Goal: Transaction & Acquisition: Purchase product/service

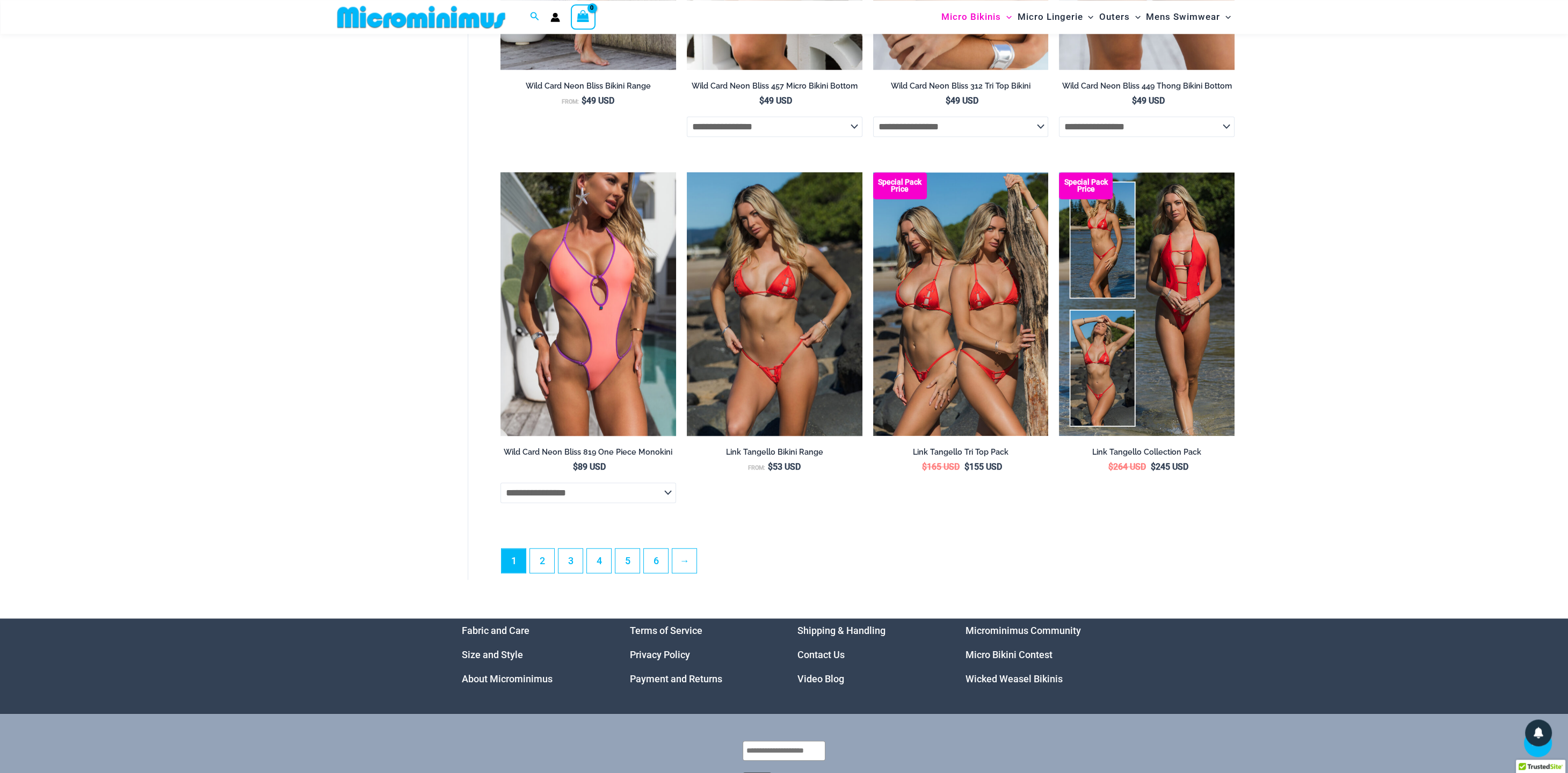
scroll to position [2767, 0]
click at [542, 572] on link "2" at bounding box center [541, 559] width 24 height 26
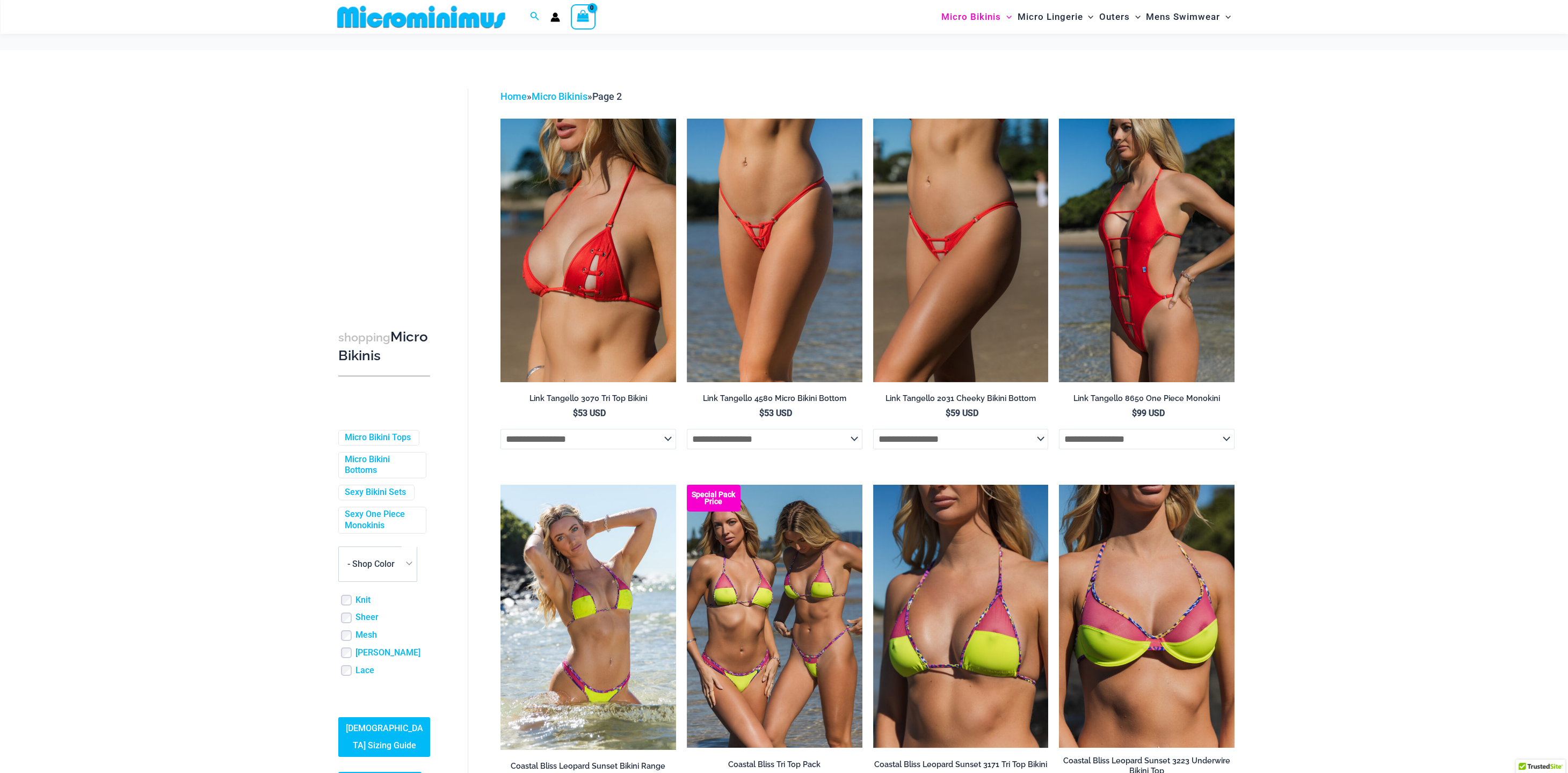
scroll to position [53, 0]
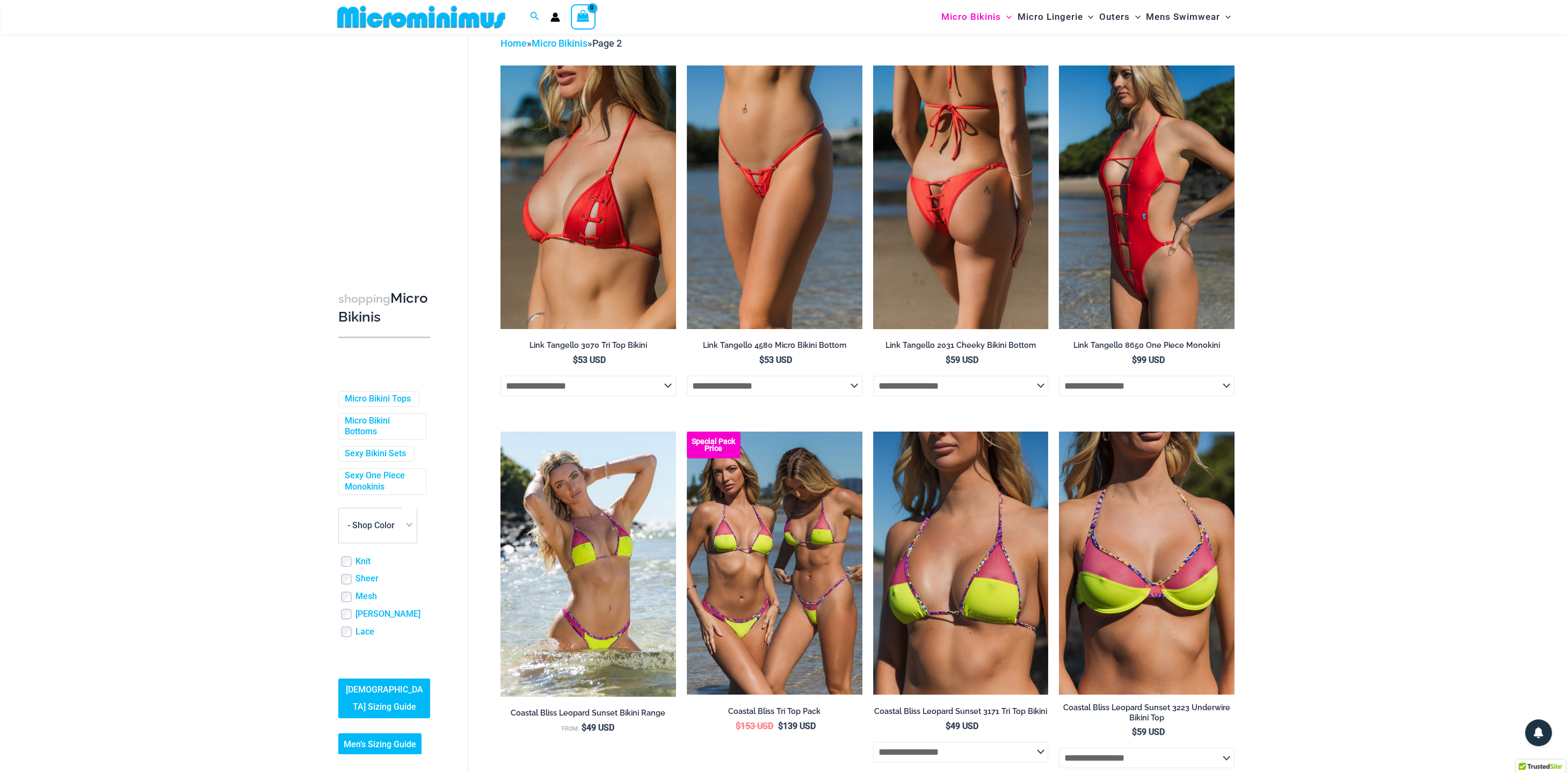
click at [918, 170] on img at bounding box center [961, 196] width 176 height 263
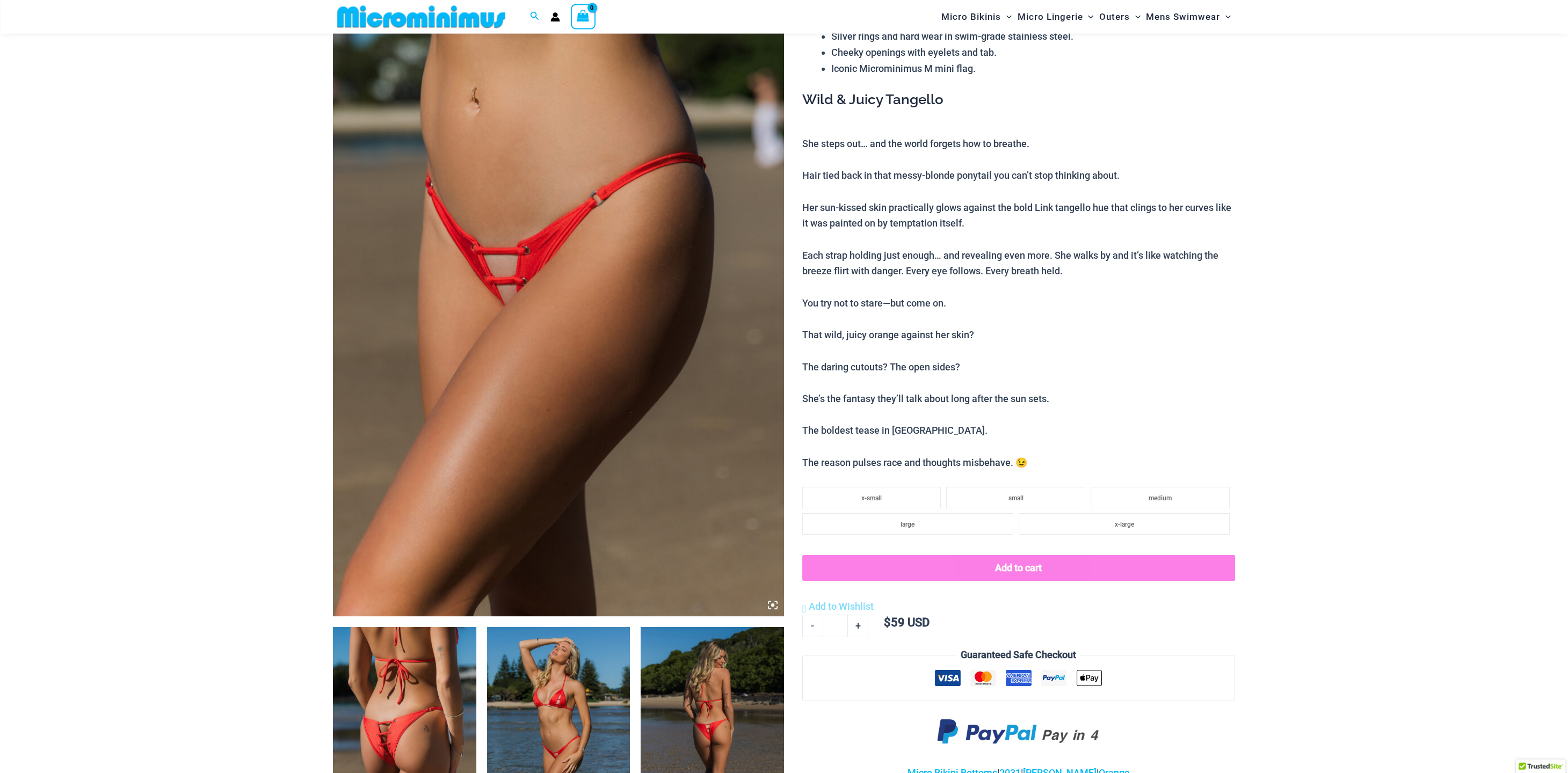
scroll to position [214, 0]
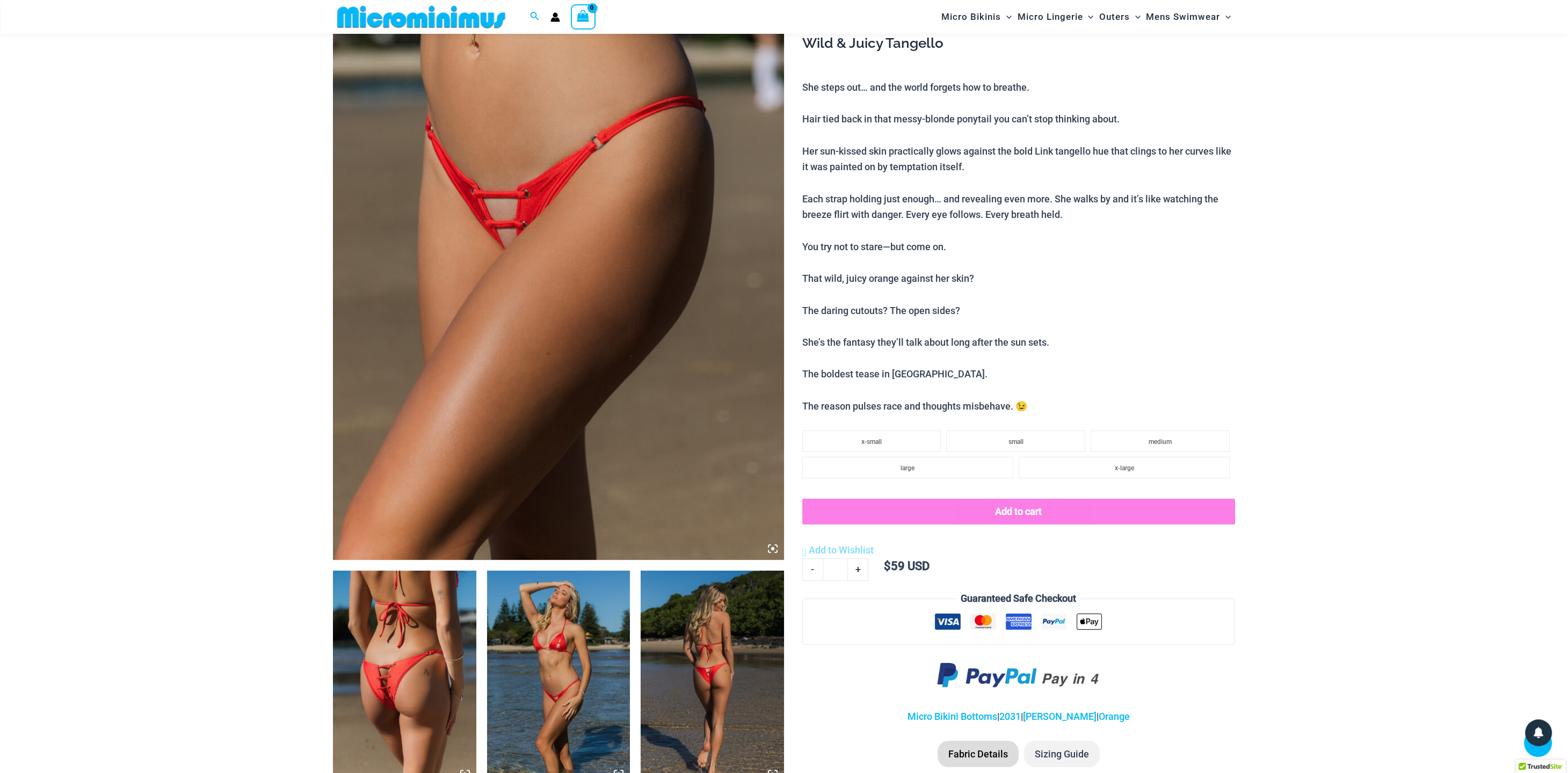
click at [369, 653] on img at bounding box center [404, 678] width 143 height 215
click at [556, 650] on img at bounding box center [558, 678] width 143 height 215
click at [718, 645] on img at bounding box center [712, 678] width 143 height 215
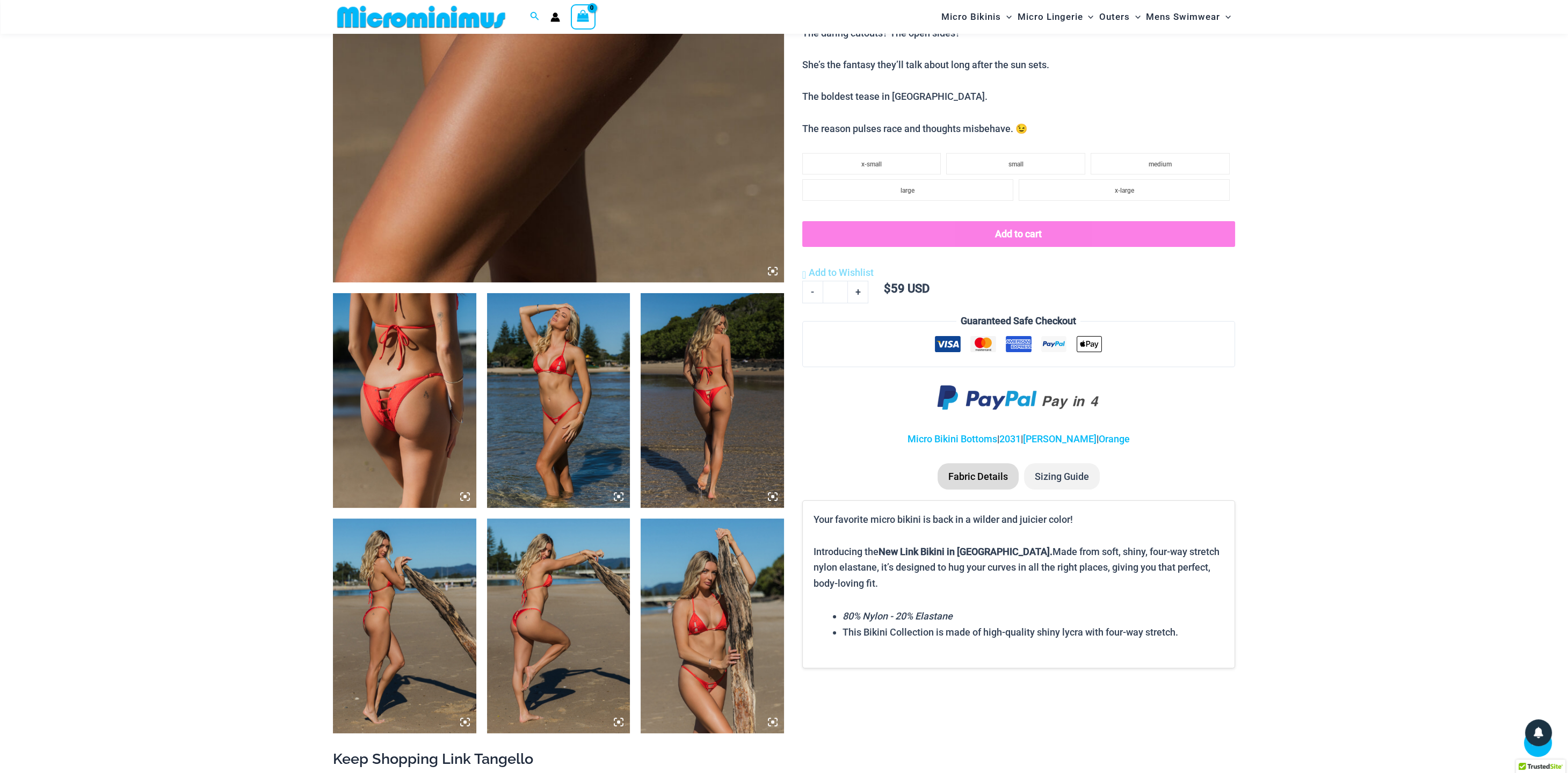
click at [366, 640] on img at bounding box center [404, 625] width 143 height 215
click at [574, 622] on img at bounding box center [558, 625] width 143 height 215
click at [701, 612] on img at bounding box center [712, 625] width 143 height 215
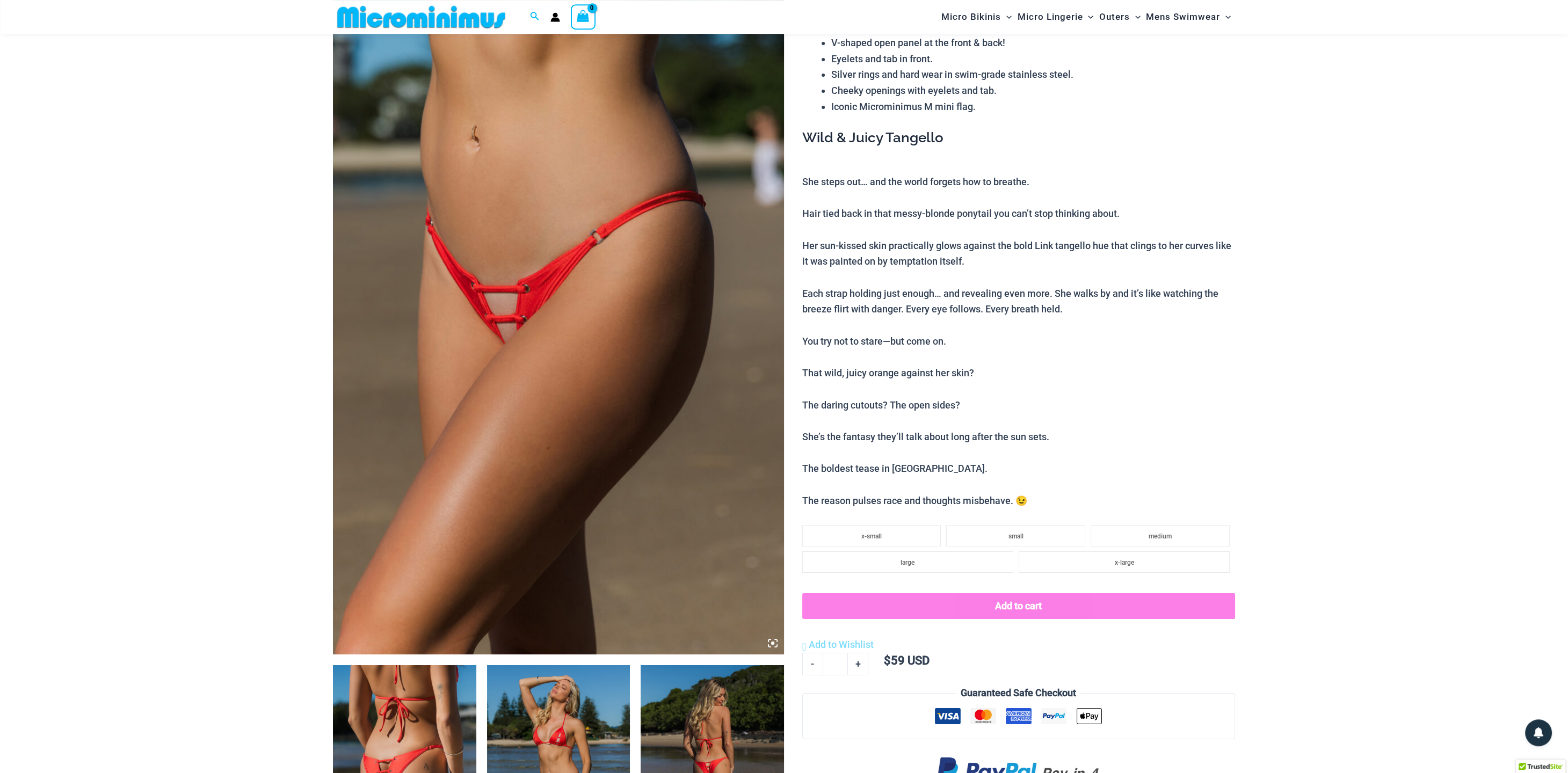
scroll to position [333, 0]
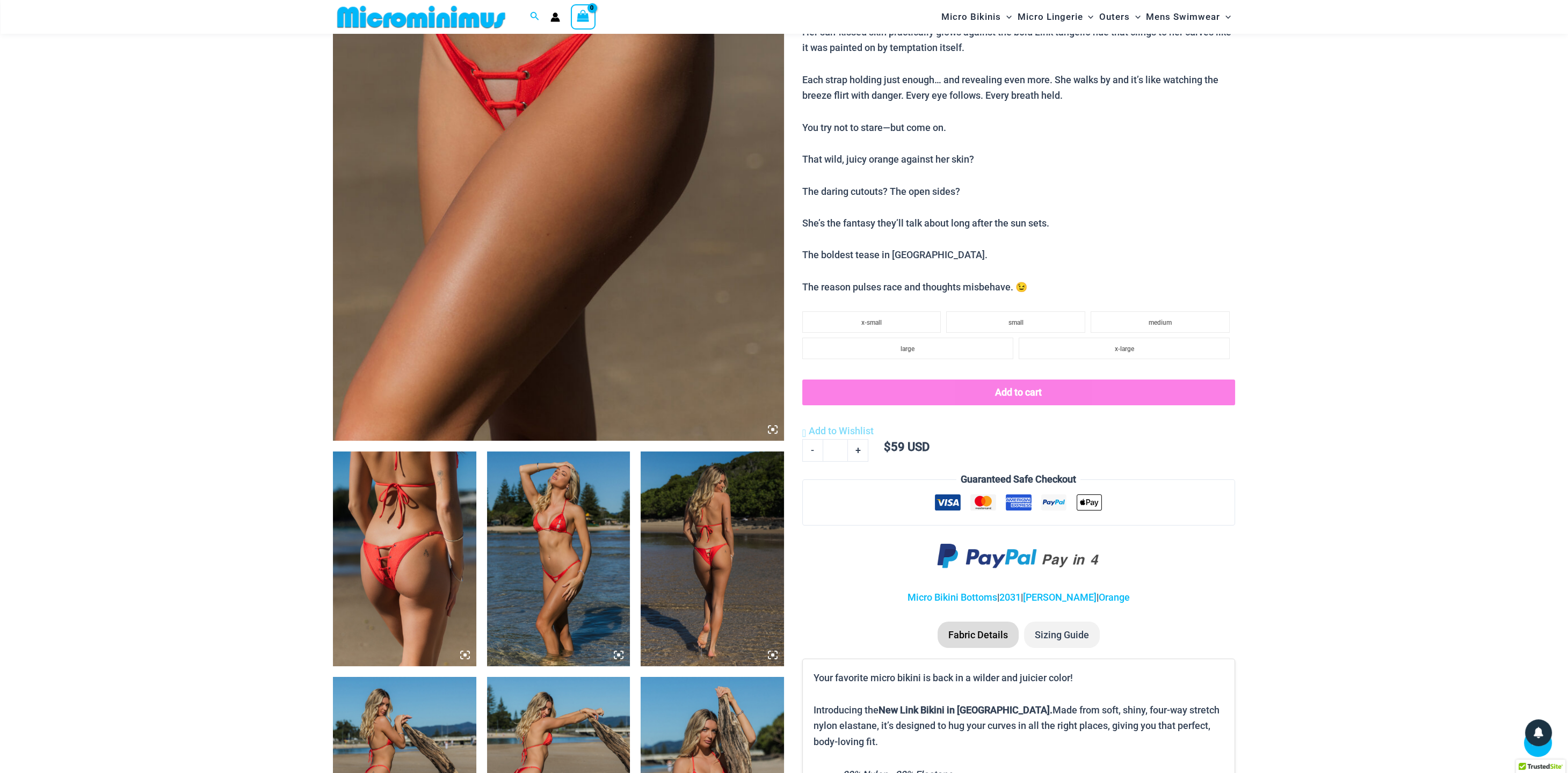
click at [375, 593] on img at bounding box center [404, 558] width 143 height 215
click at [773, 426] on icon at bounding box center [772, 429] width 10 height 10
click at [772, 426] on icon at bounding box center [772, 429] width 10 height 10
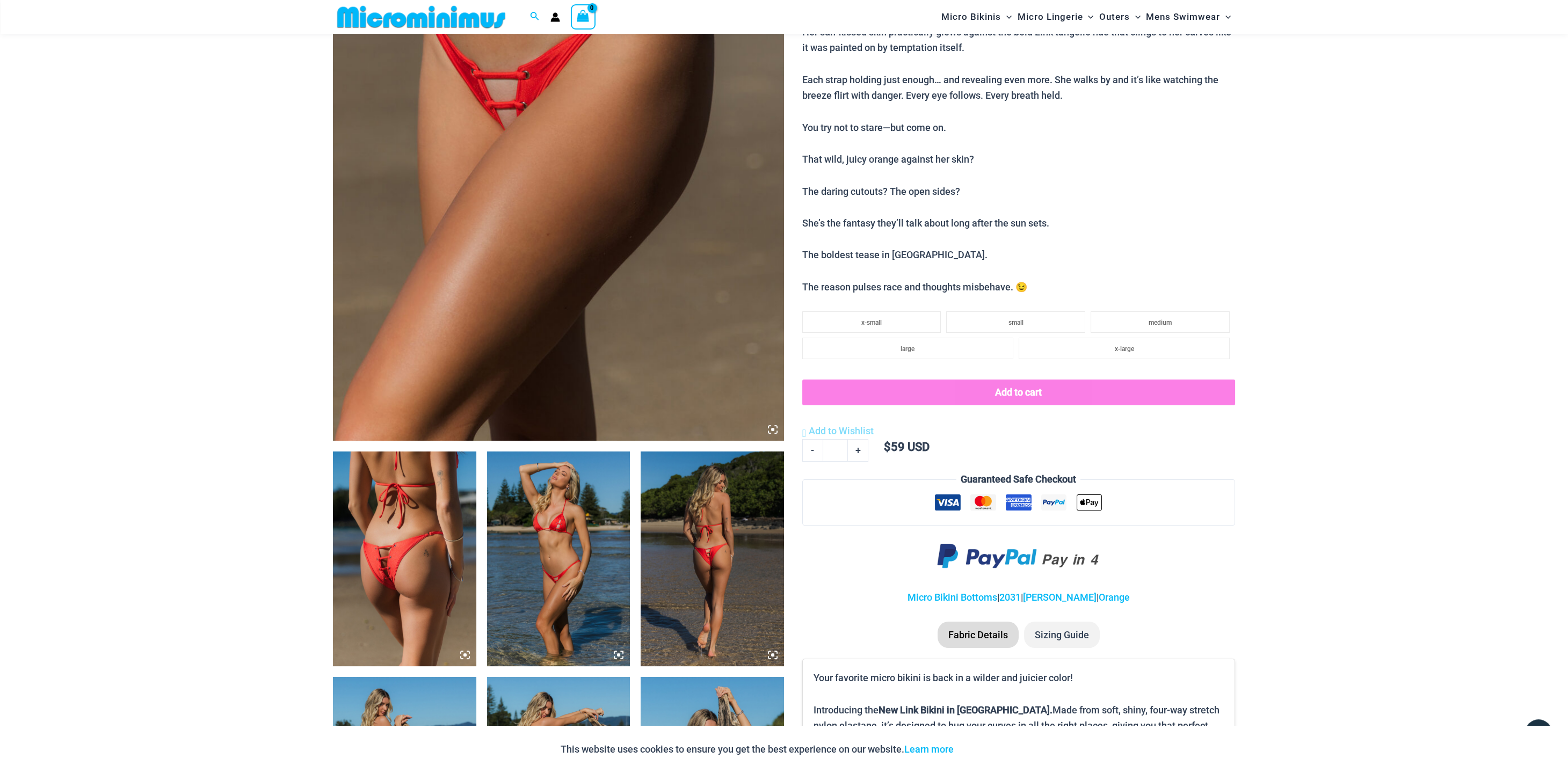
click at [771, 427] on icon at bounding box center [772, 429] width 10 height 10
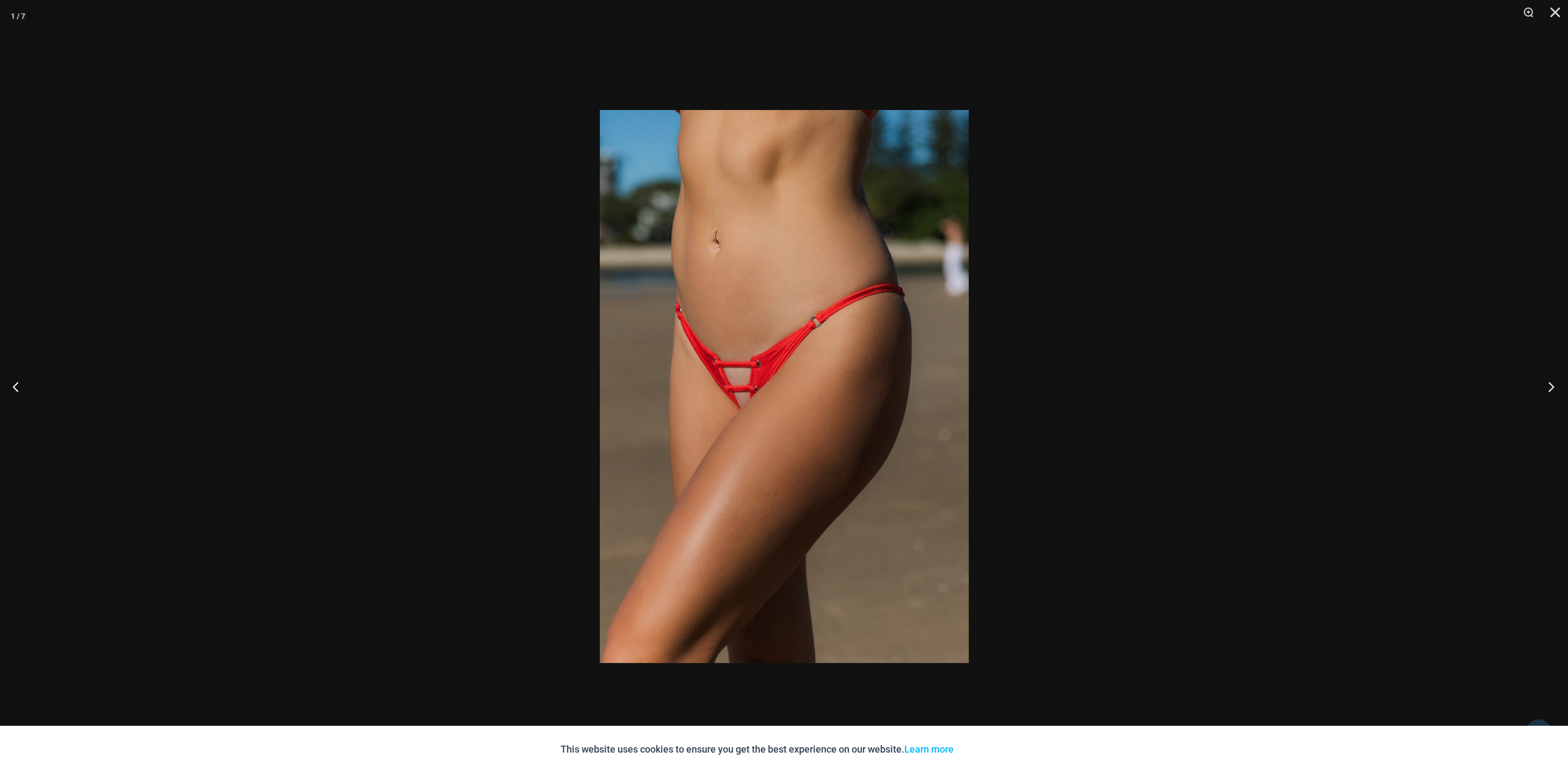
click at [1550, 388] on button "Next" at bounding box center [1548, 386] width 40 height 54
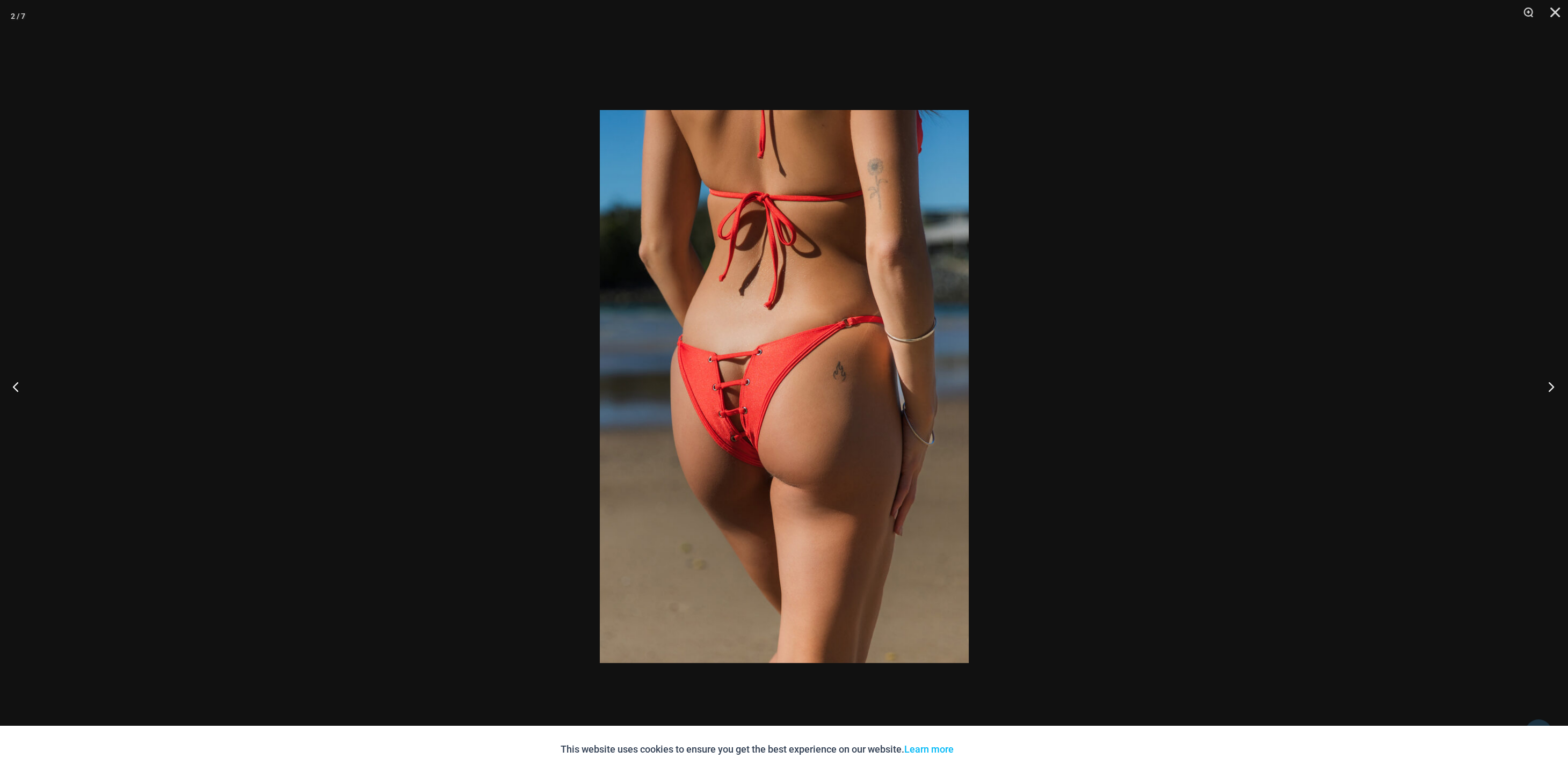
click at [1550, 388] on button "Next" at bounding box center [1548, 386] width 40 height 54
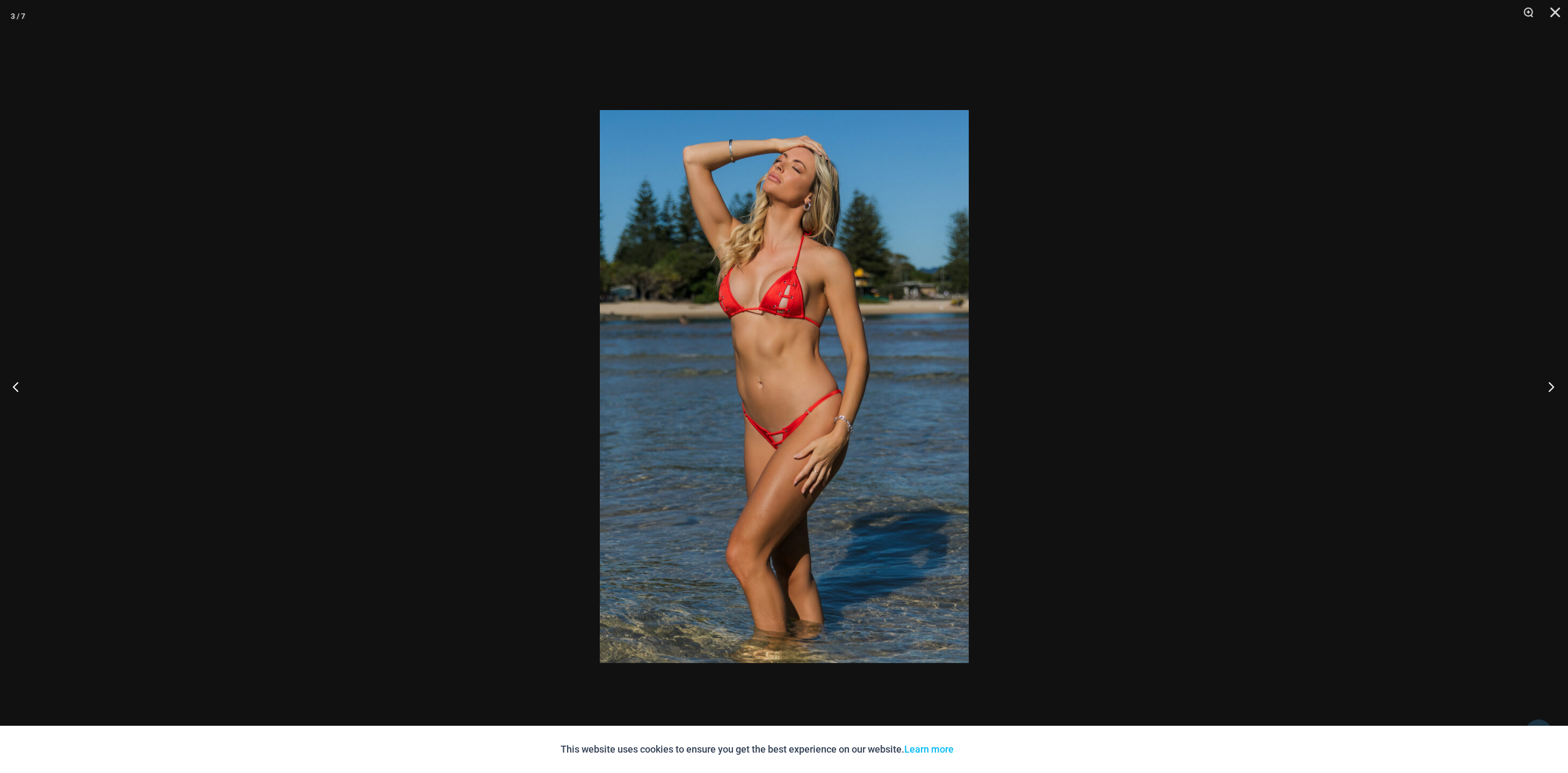
click at [1550, 388] on button "Next" at bounding box center [1548, 386] width 40 height 54
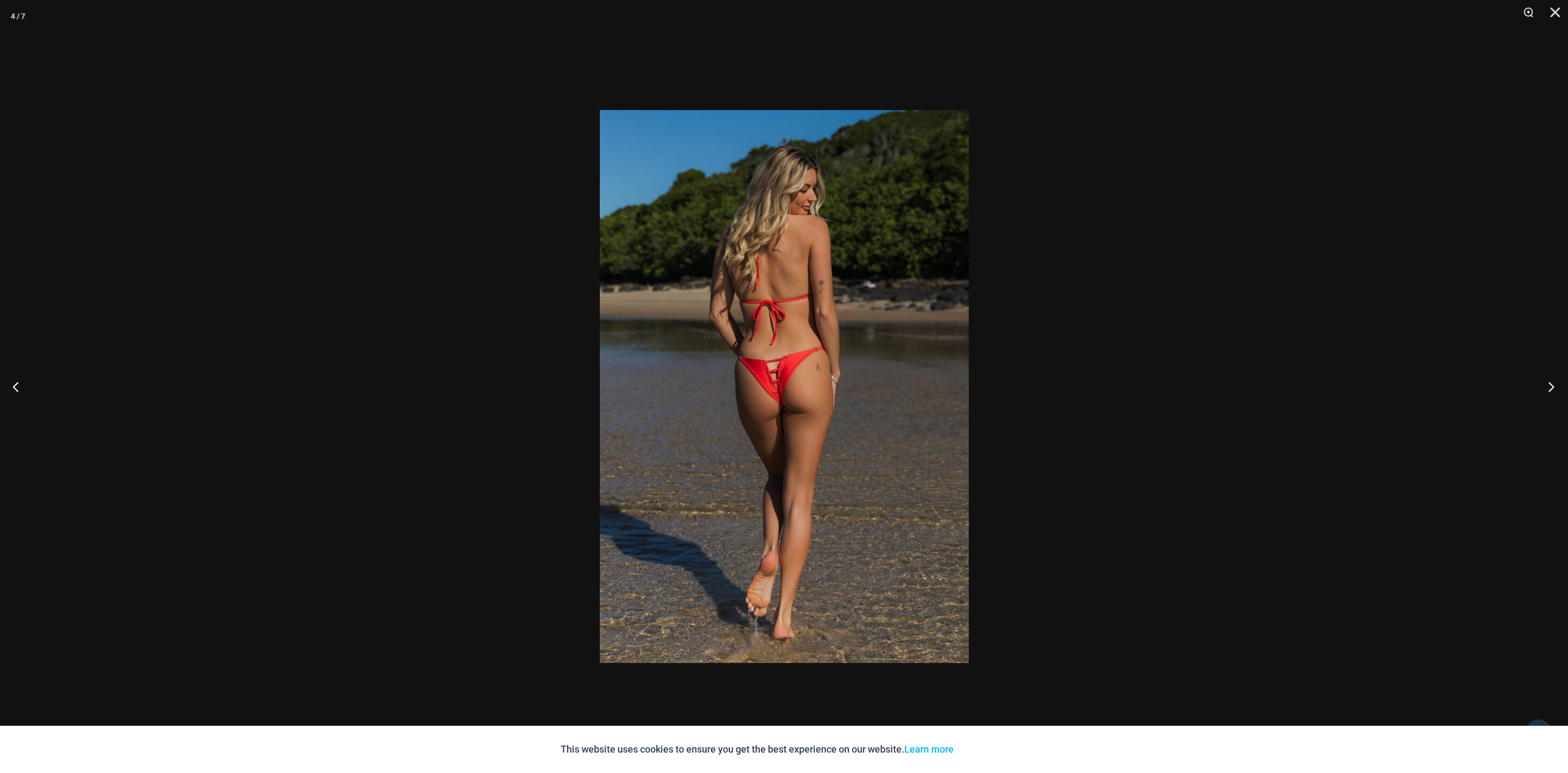
click at [1550, 388] on button "Next" at bounding box center [1548, 386] width 40 height 54
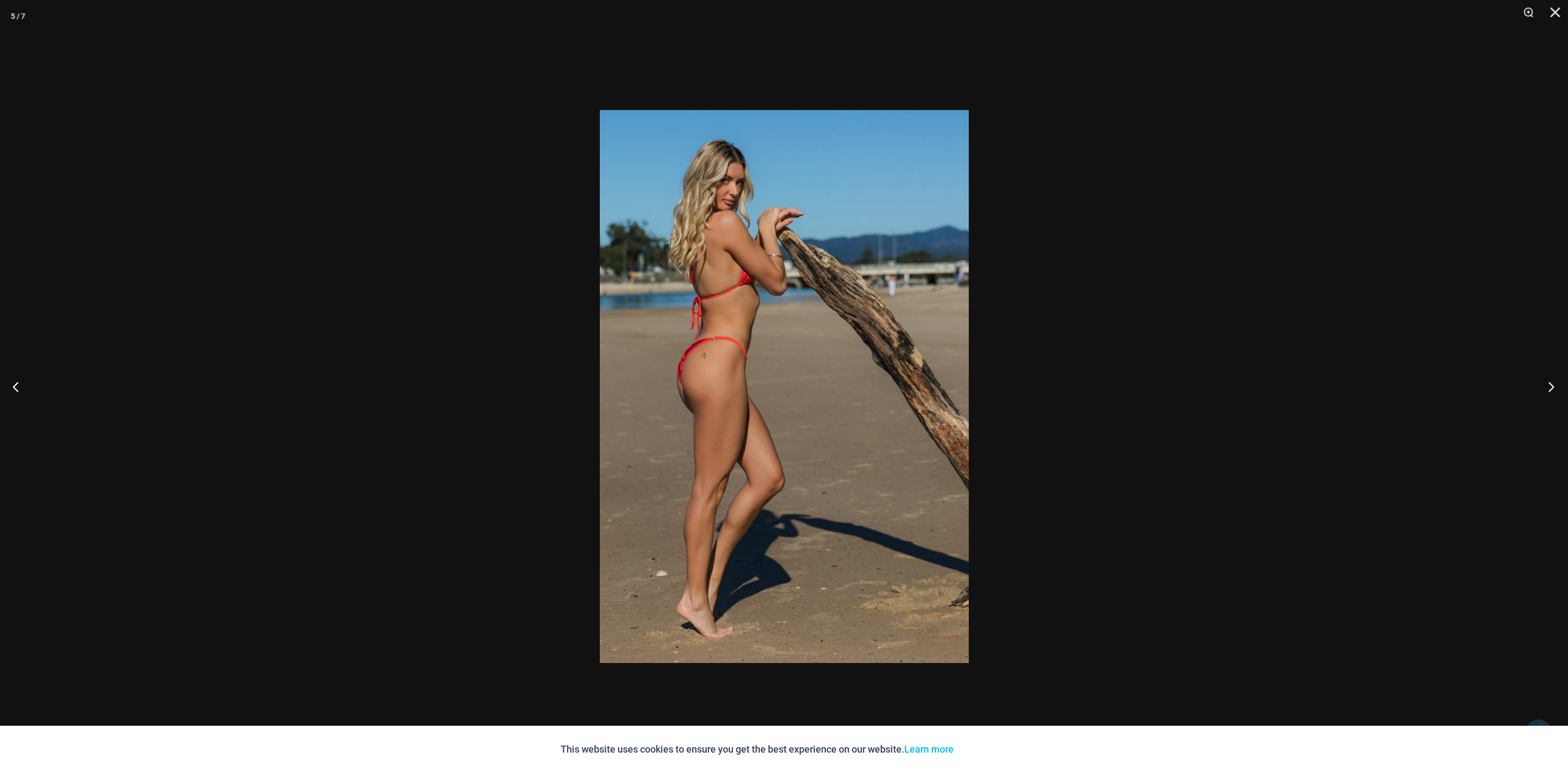
click at [1550, 388] on button "Next" at bounding box center [1548, 386] width 40 height 54
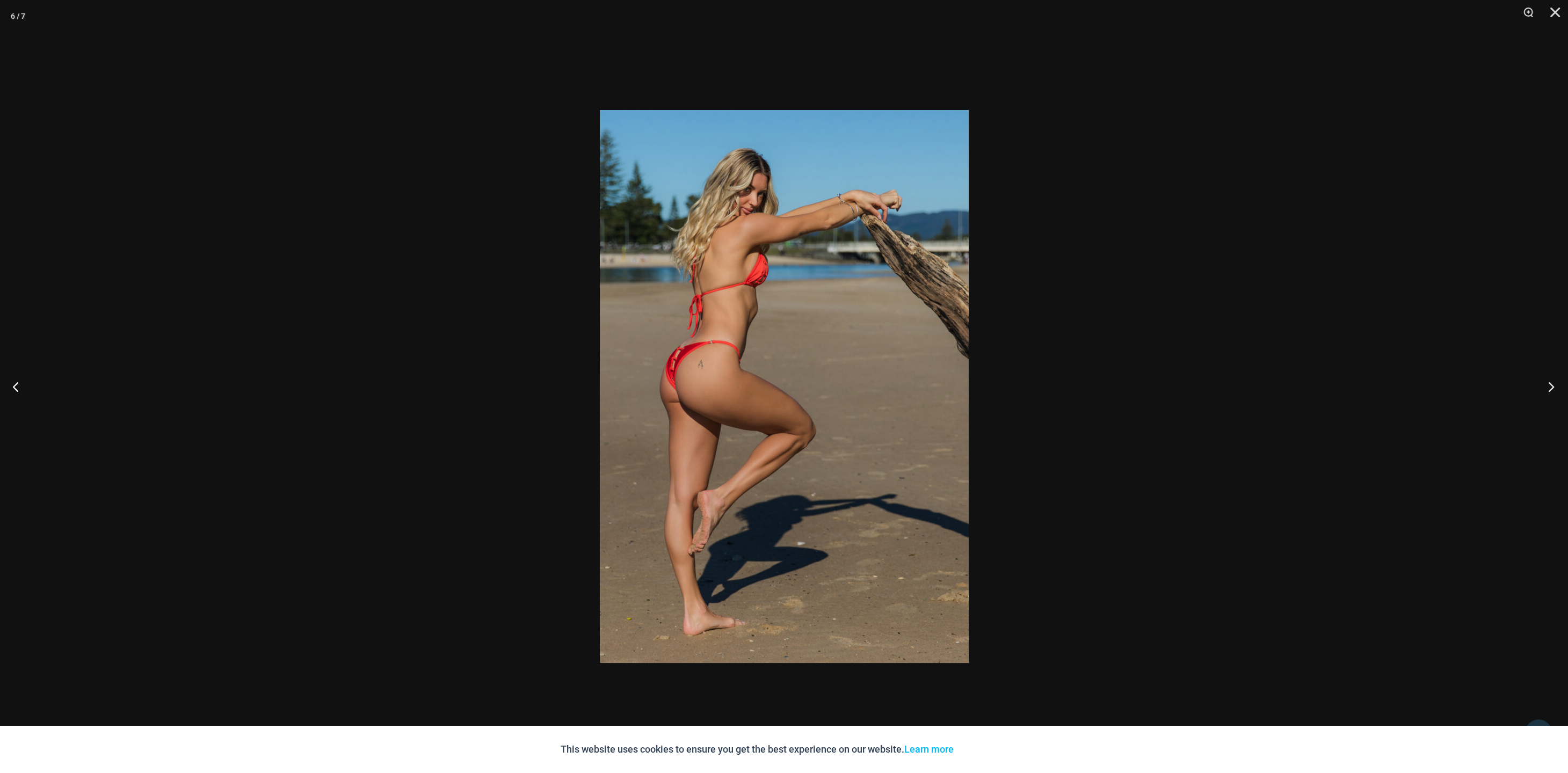
click at [1547, 390] on button "Next" at bounding box center [1548, 386] width 40 height 54
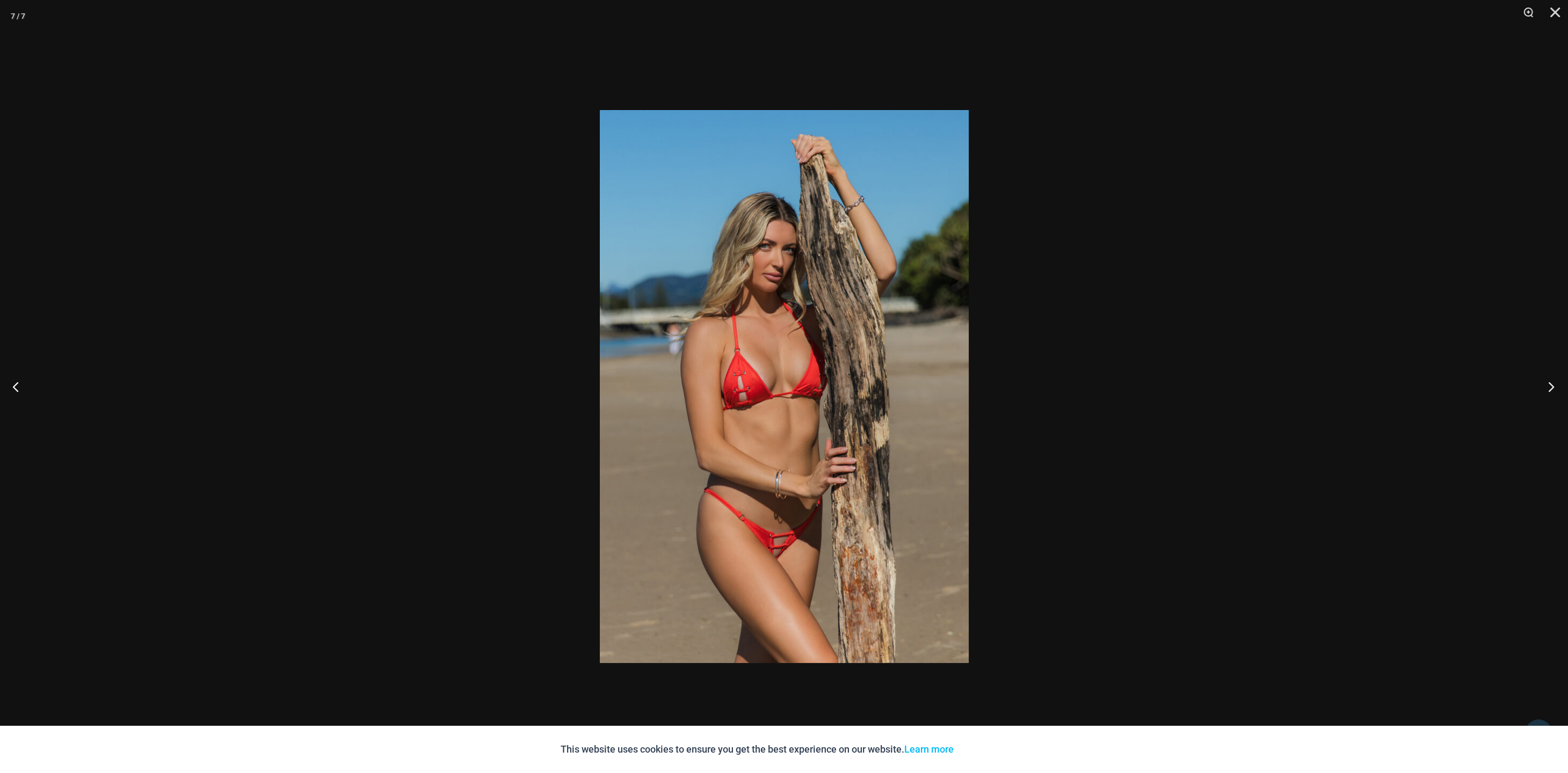
click at [1547, 390] on button "Next" at bounding box center [1548, 386] width 40 height 54
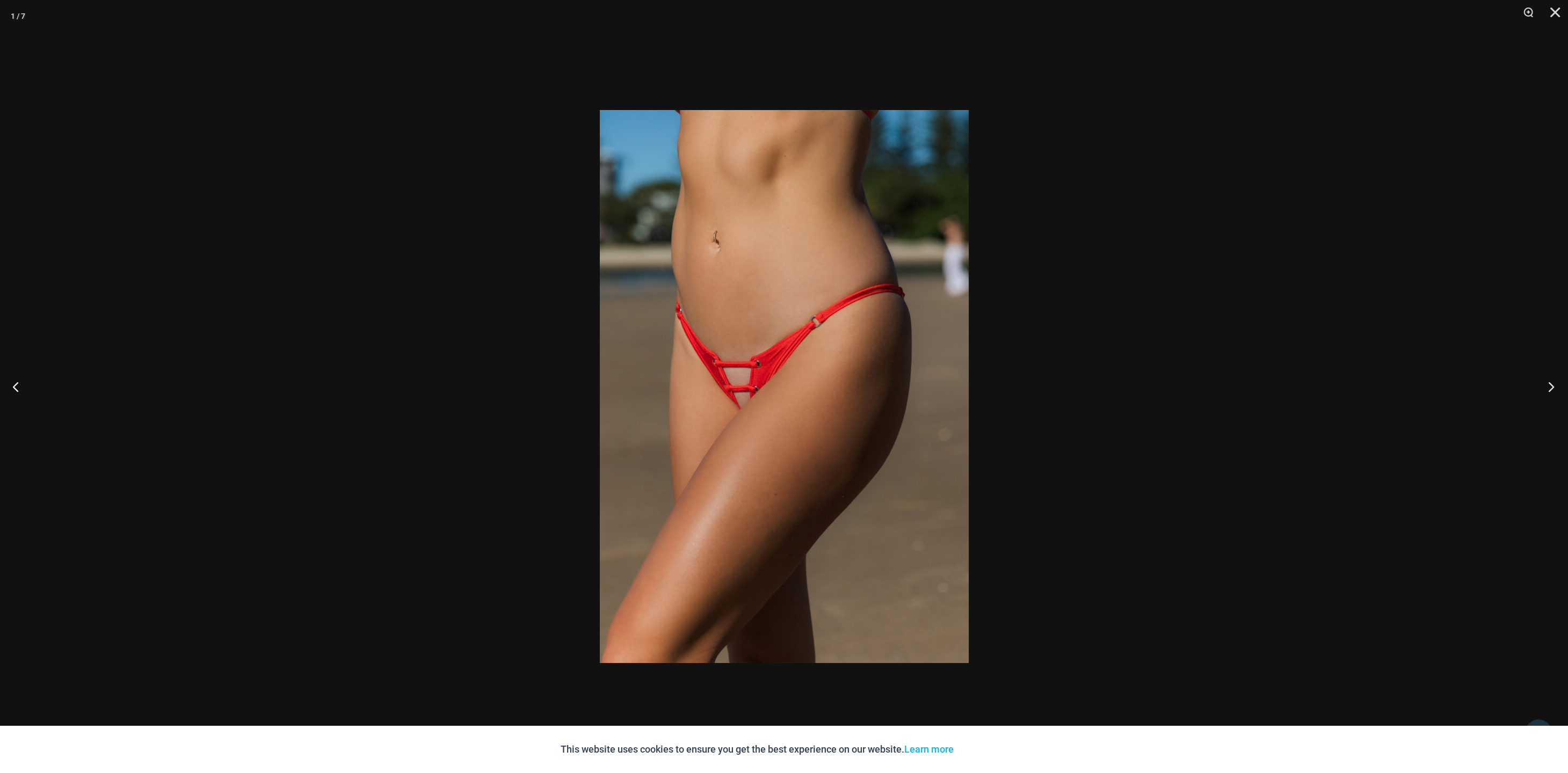
click at [1547, 390] on button "Next" at bounding box center [1548, 386] width 40 height 54
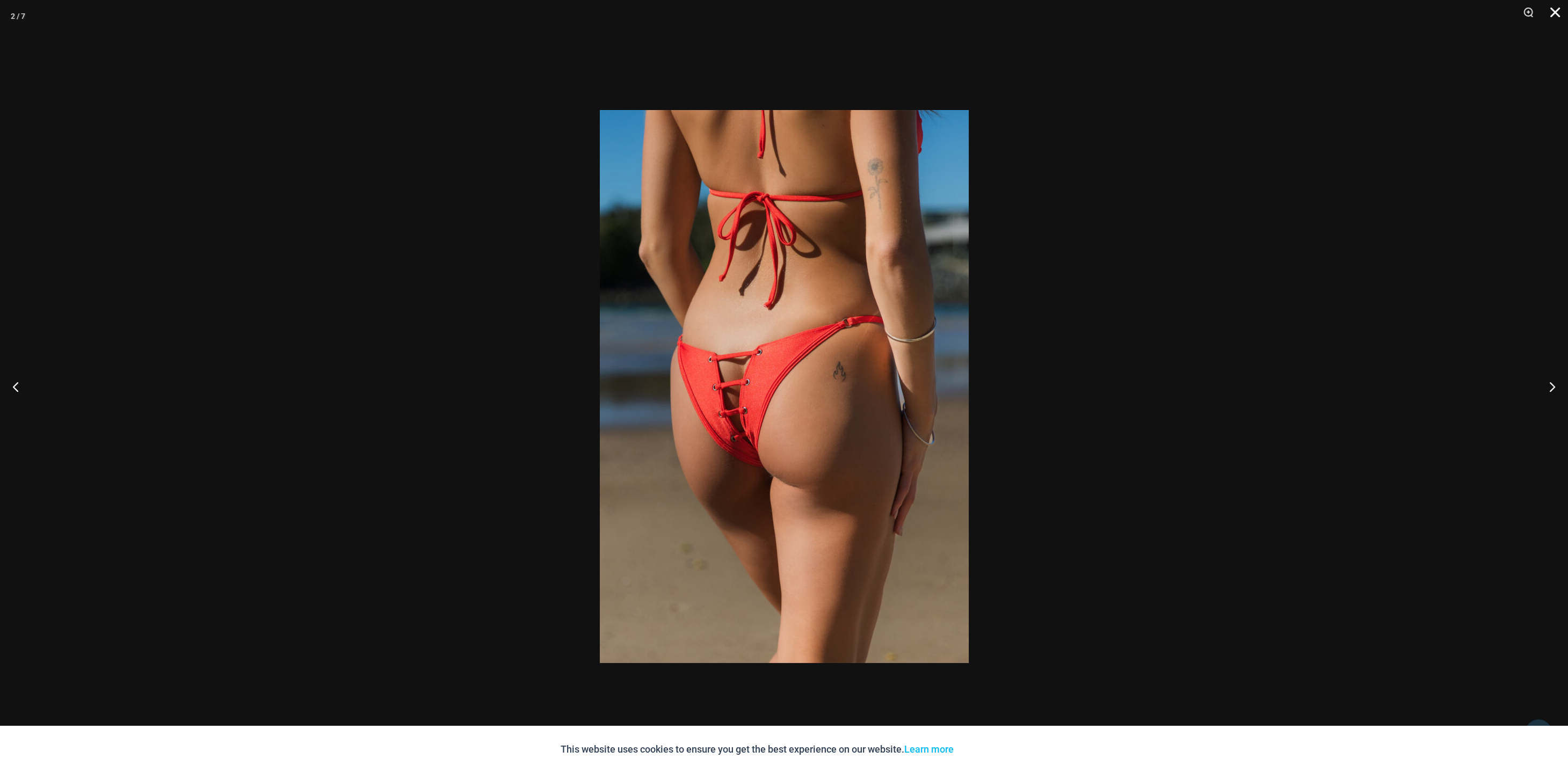
click at [1549, 19] on button "Close" at bounding box center [1550, 16] width 27 height 33
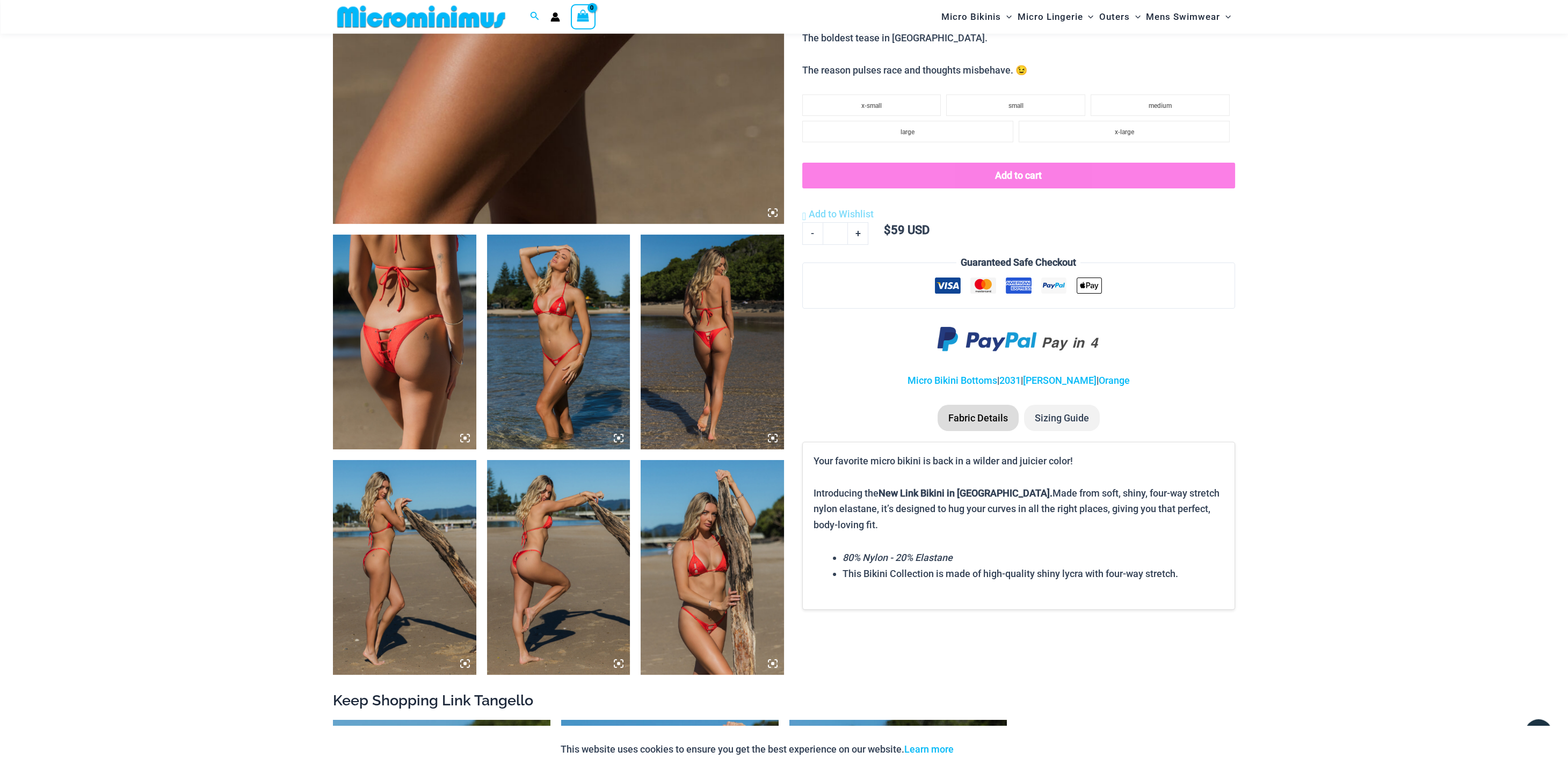
scroll to position [555, 0]
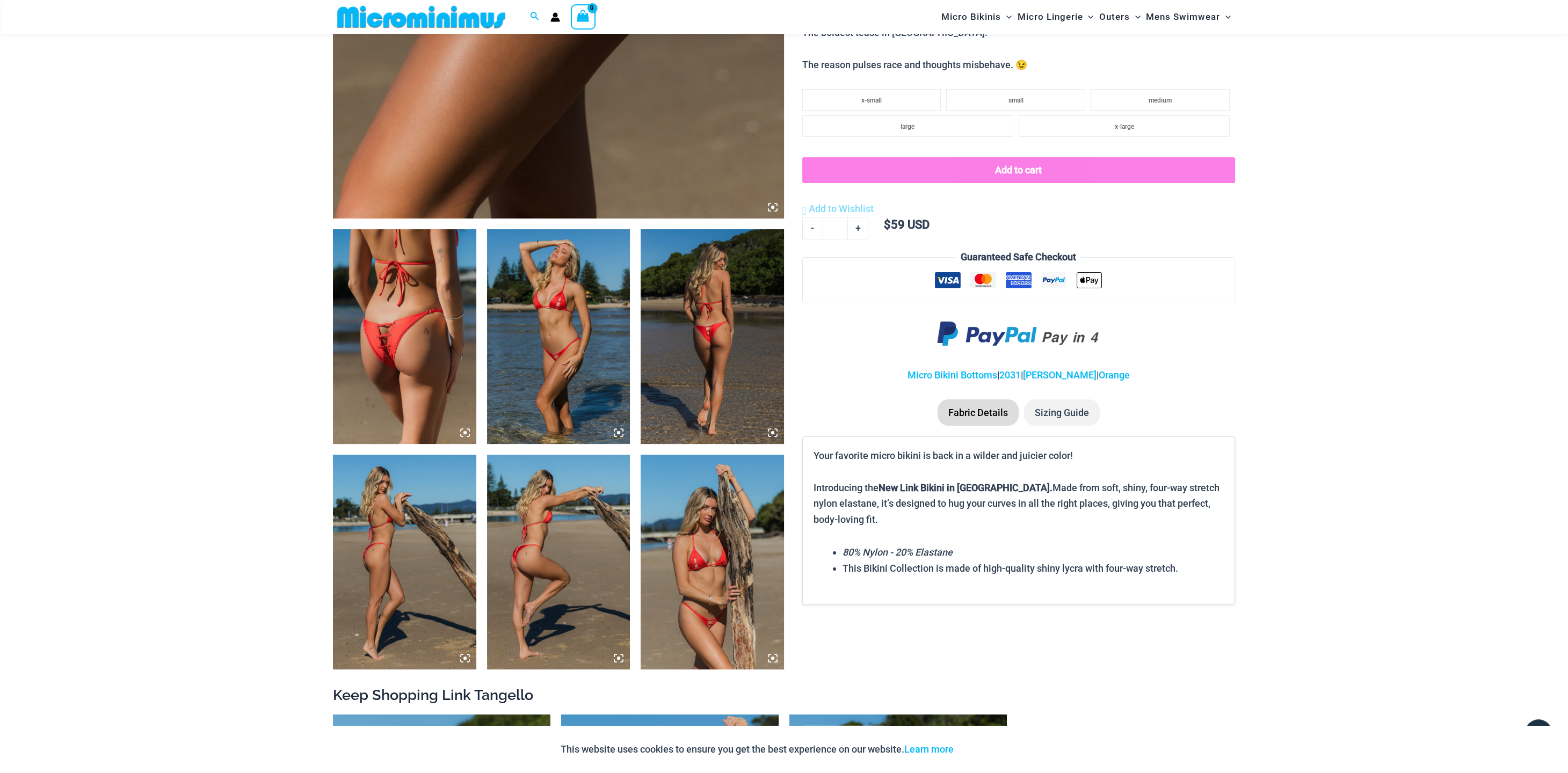
click at [715, 322] on img at bounding box center [712, 337] width 143 height 215
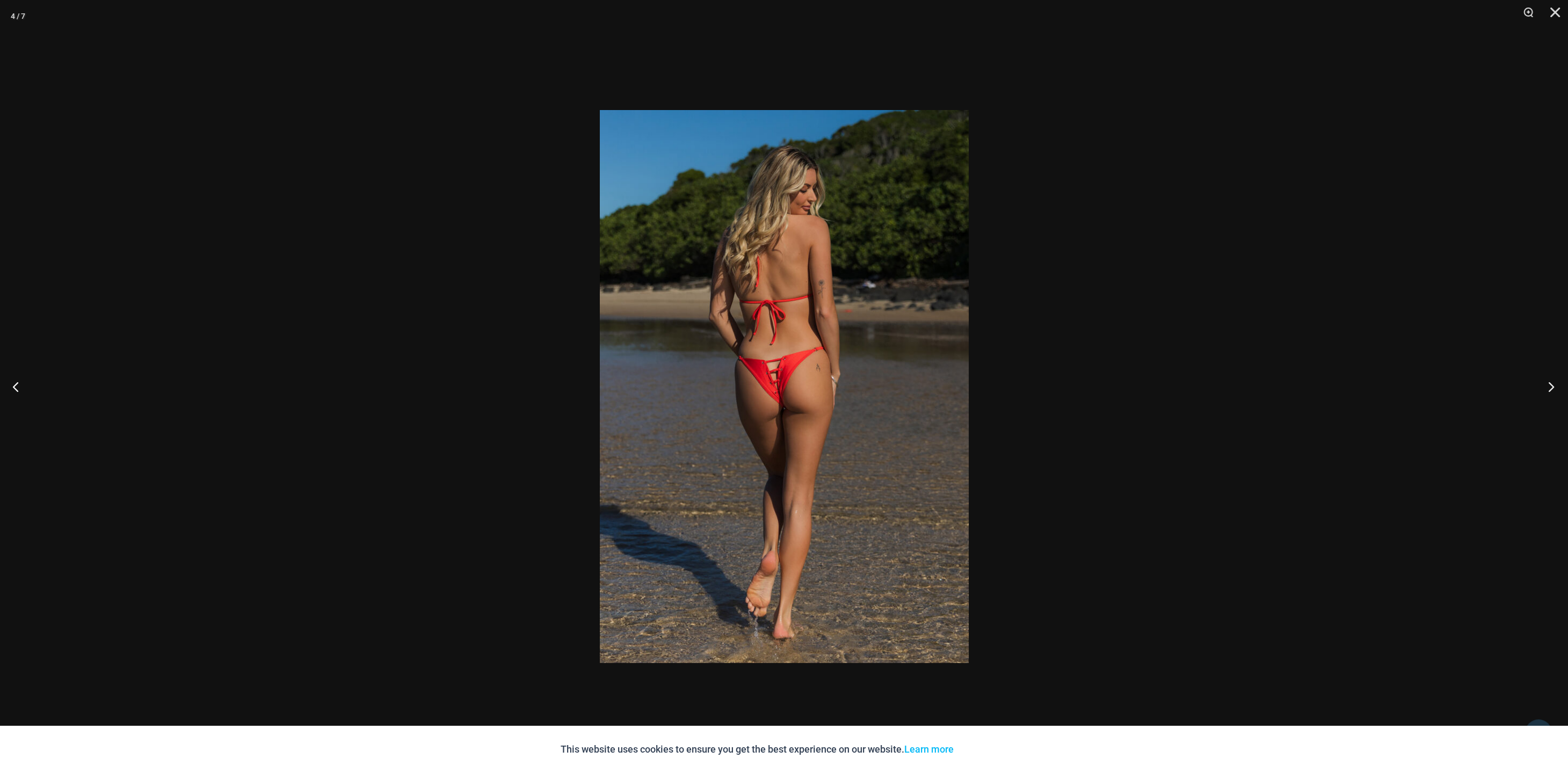
click at [1551, 383] on button "Next" at bounding box center [1548, 386] width 40 height 54
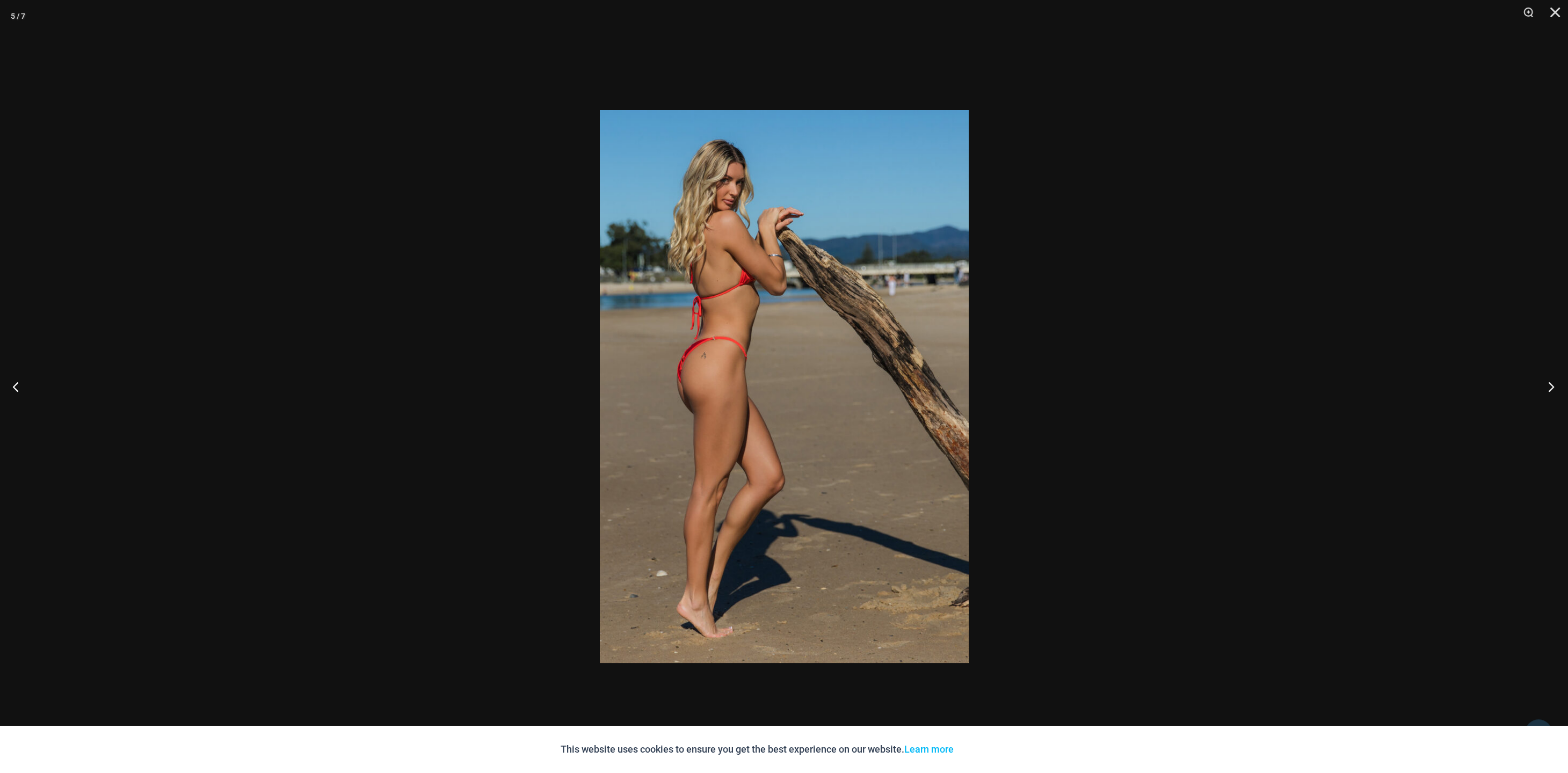
click at [1550, 382] on button "Next" at bounding box center [1548, 386] width 40 height 54
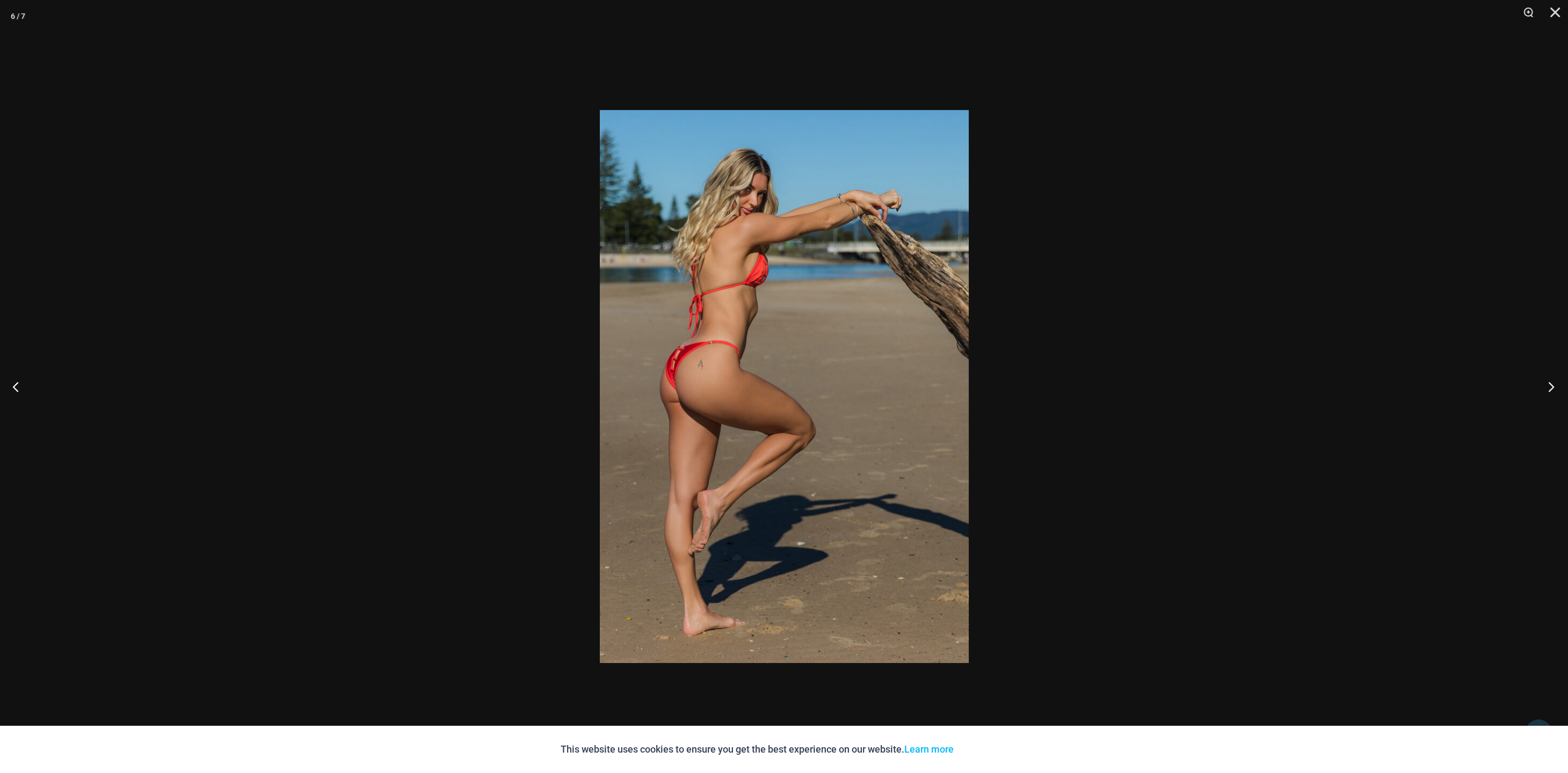
click at [1550, 382] on button "Next" at bounding box center [1548, 386] width 40 height 54
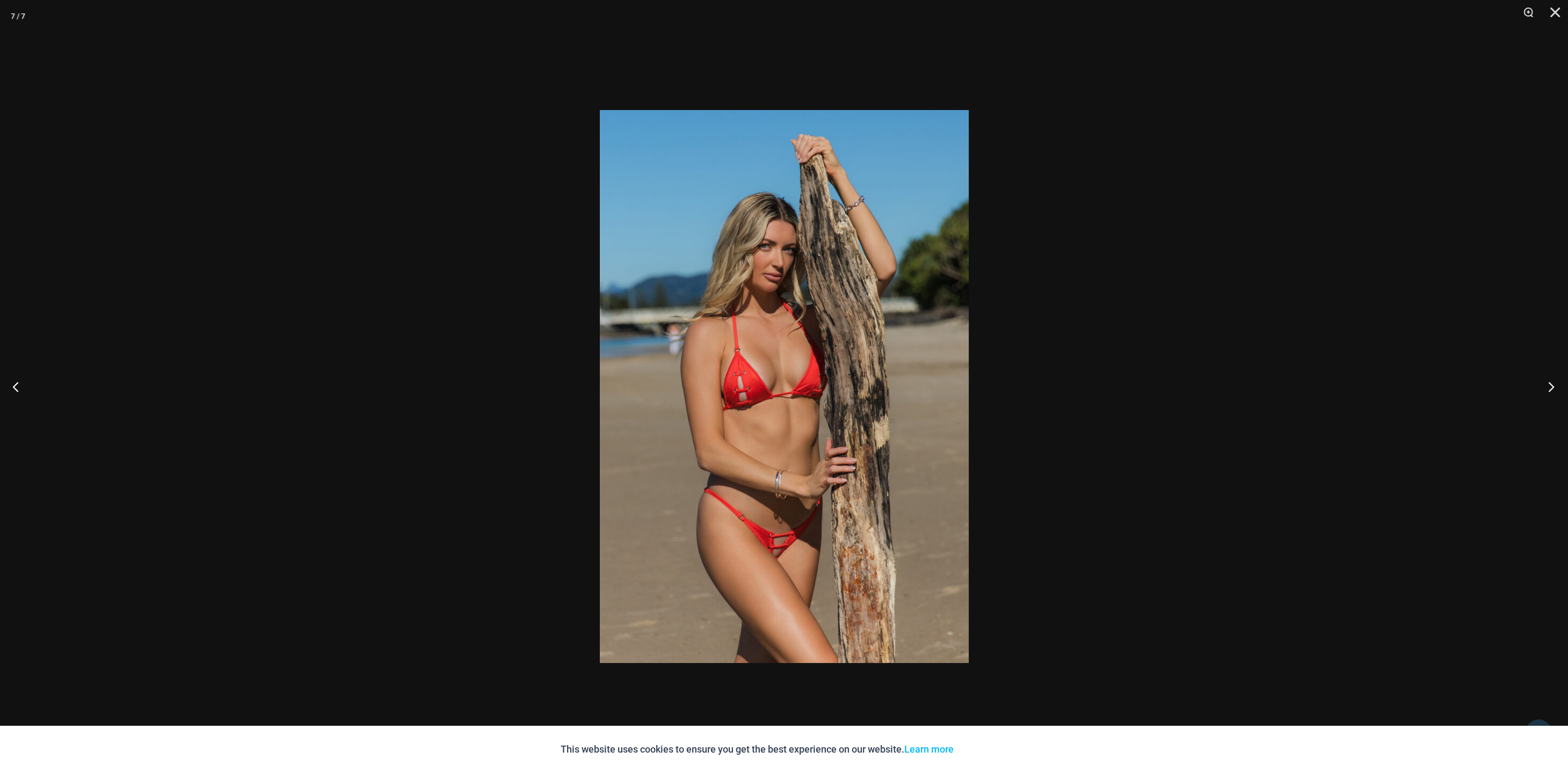
click at [1550, 382] on button "Next" at bounding box center [1548, 386] width 40 height 54
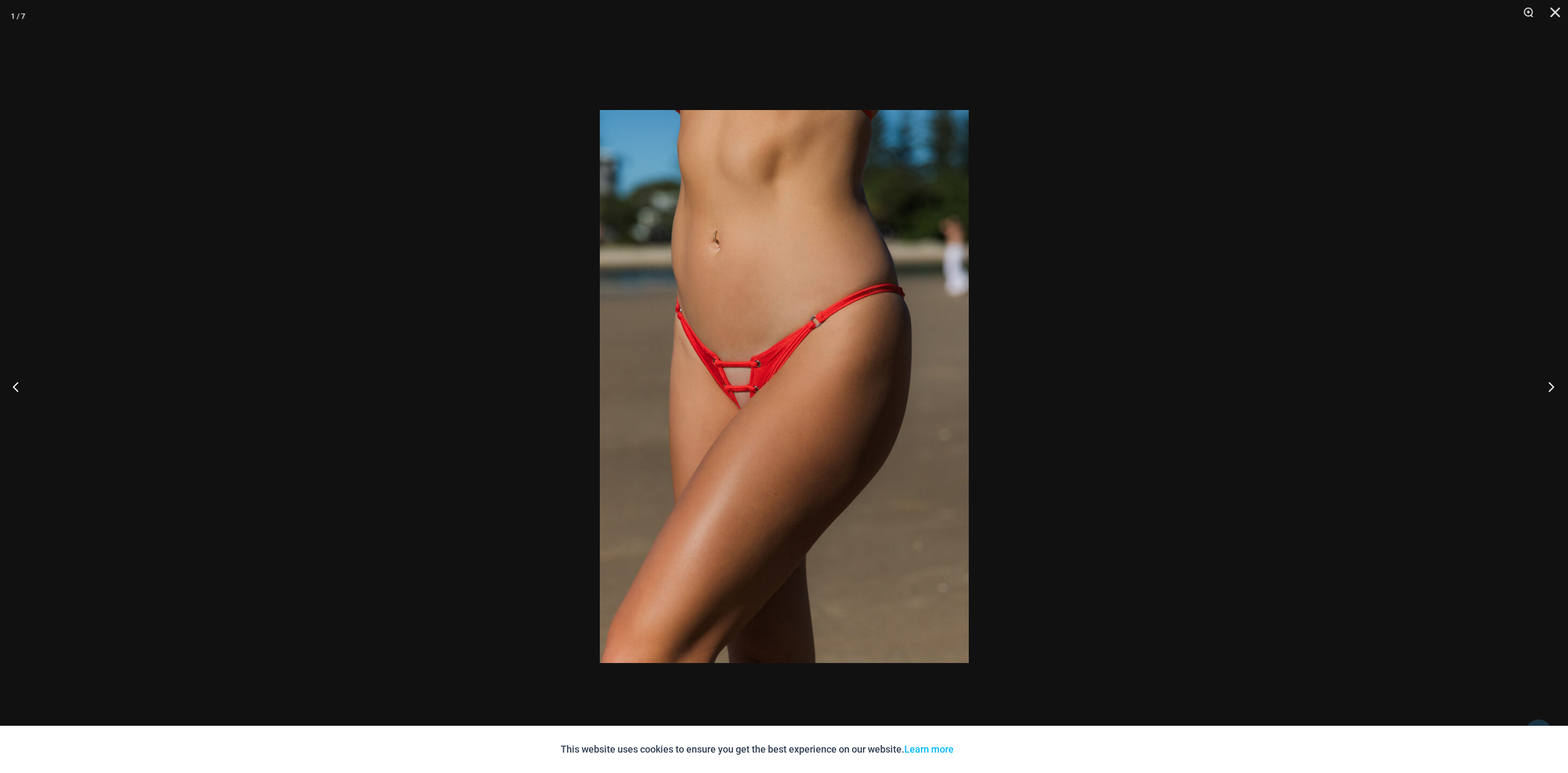
click at [1552, 382] on button "Next" at bounding box center [1548, 386] width 40 height 54
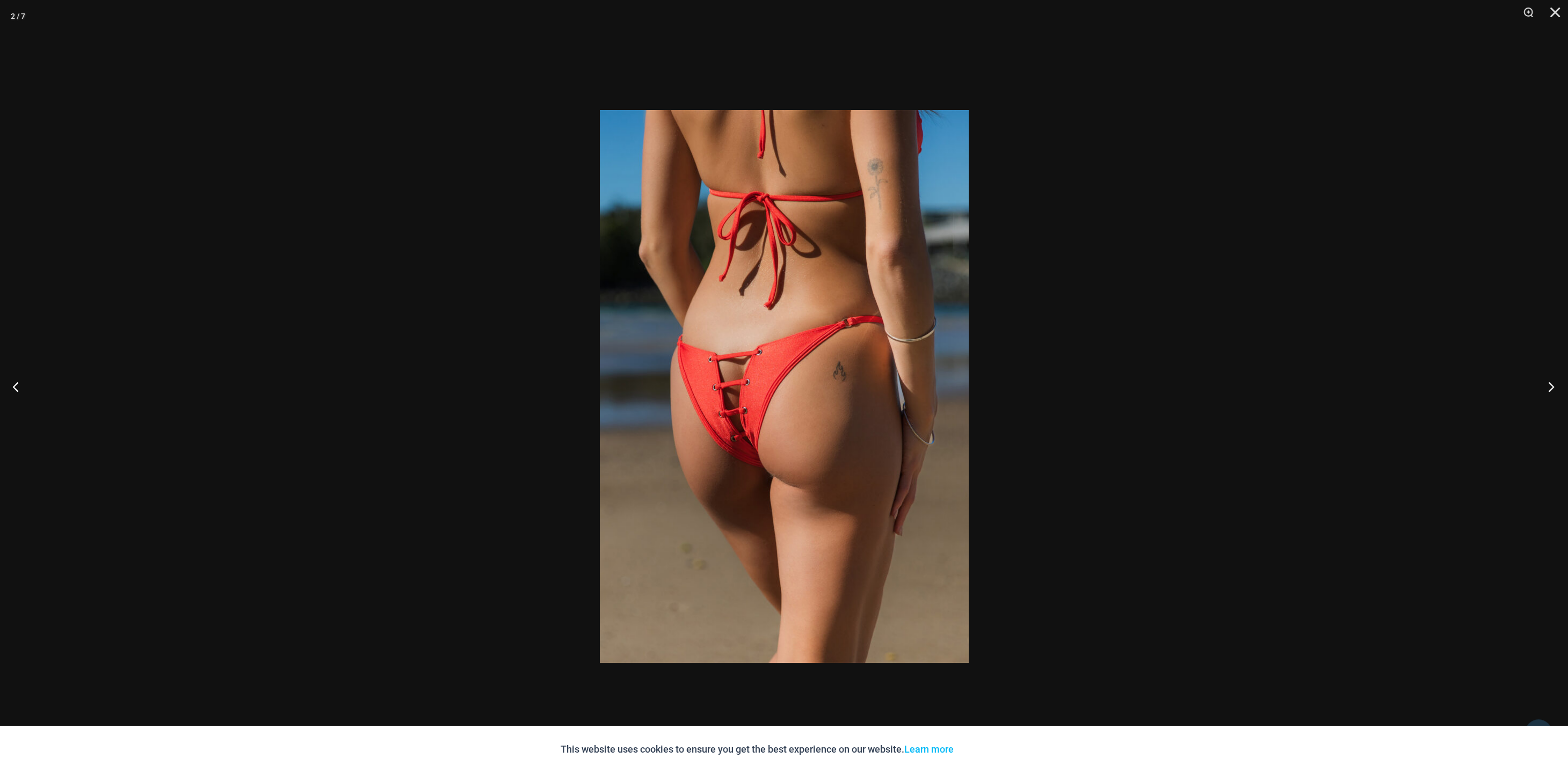
click at [1552, 382] on button "Next" at bounding box center [1548, 386] width 40 height 54
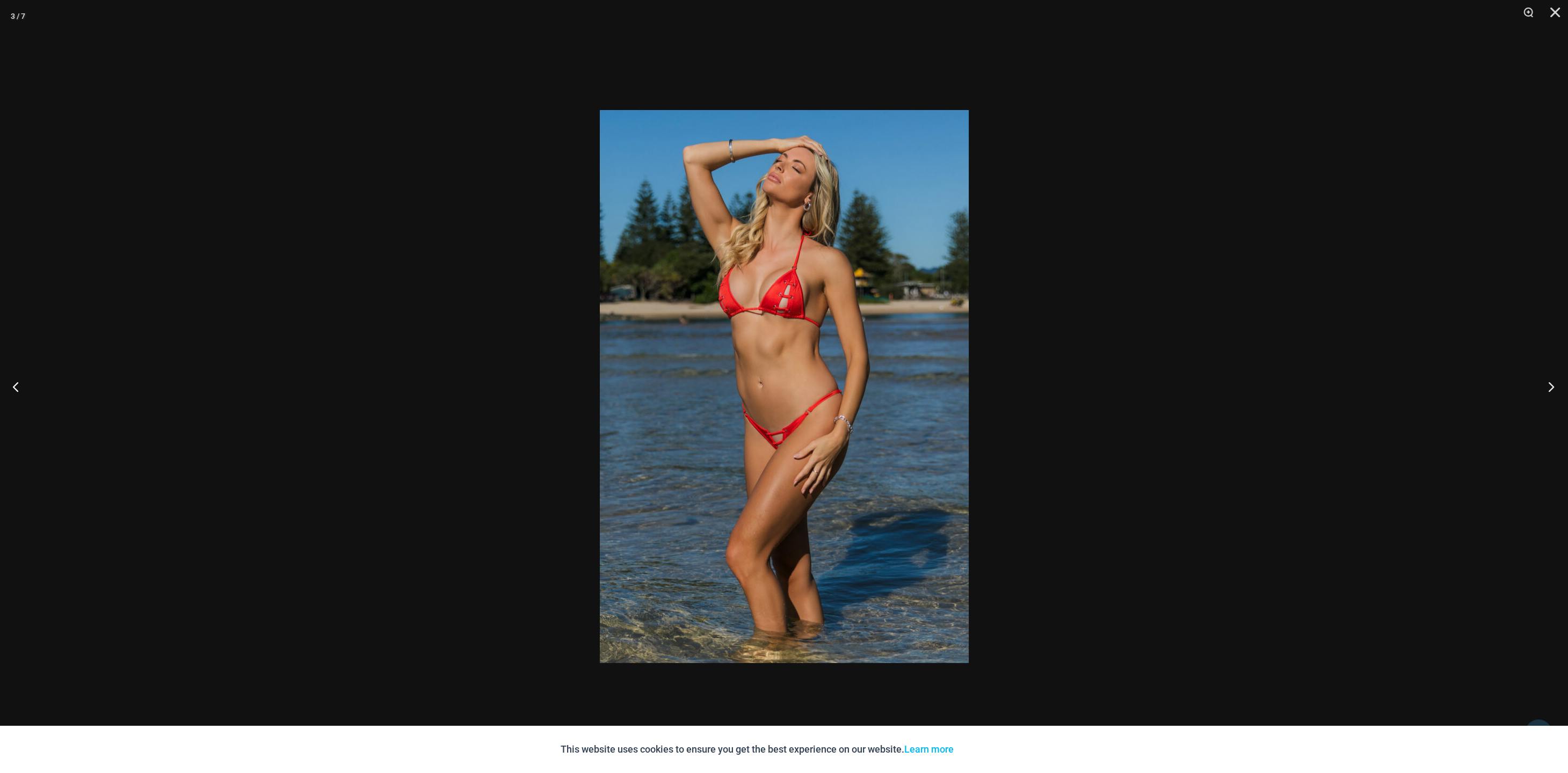
click at [1552, 382] on button "Next" at bounding box center [1548, 386] width 40 height 54
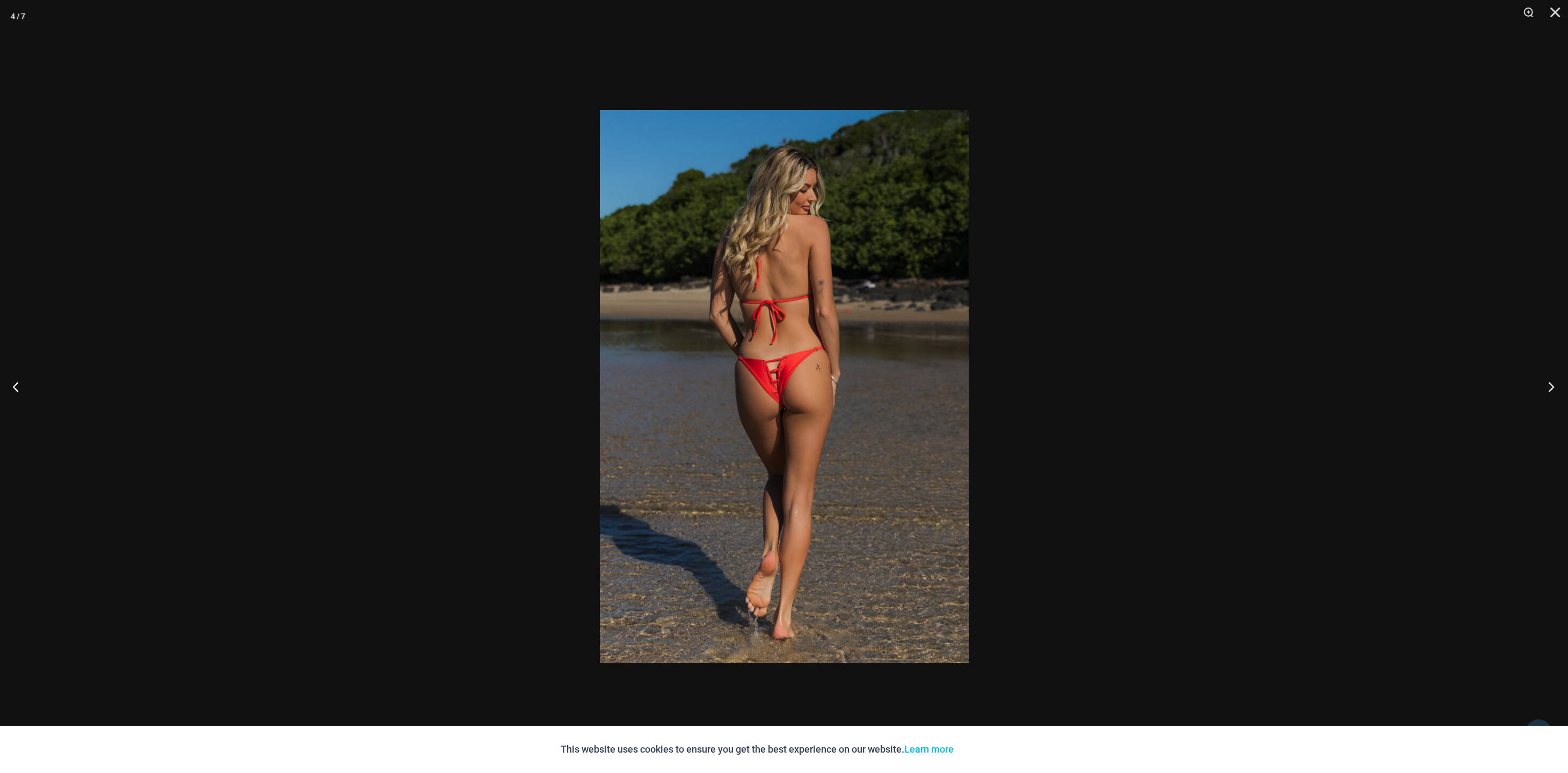
click at [1557, 385] on button "Next" at bounding box center [1548, 386] width 40 height 54
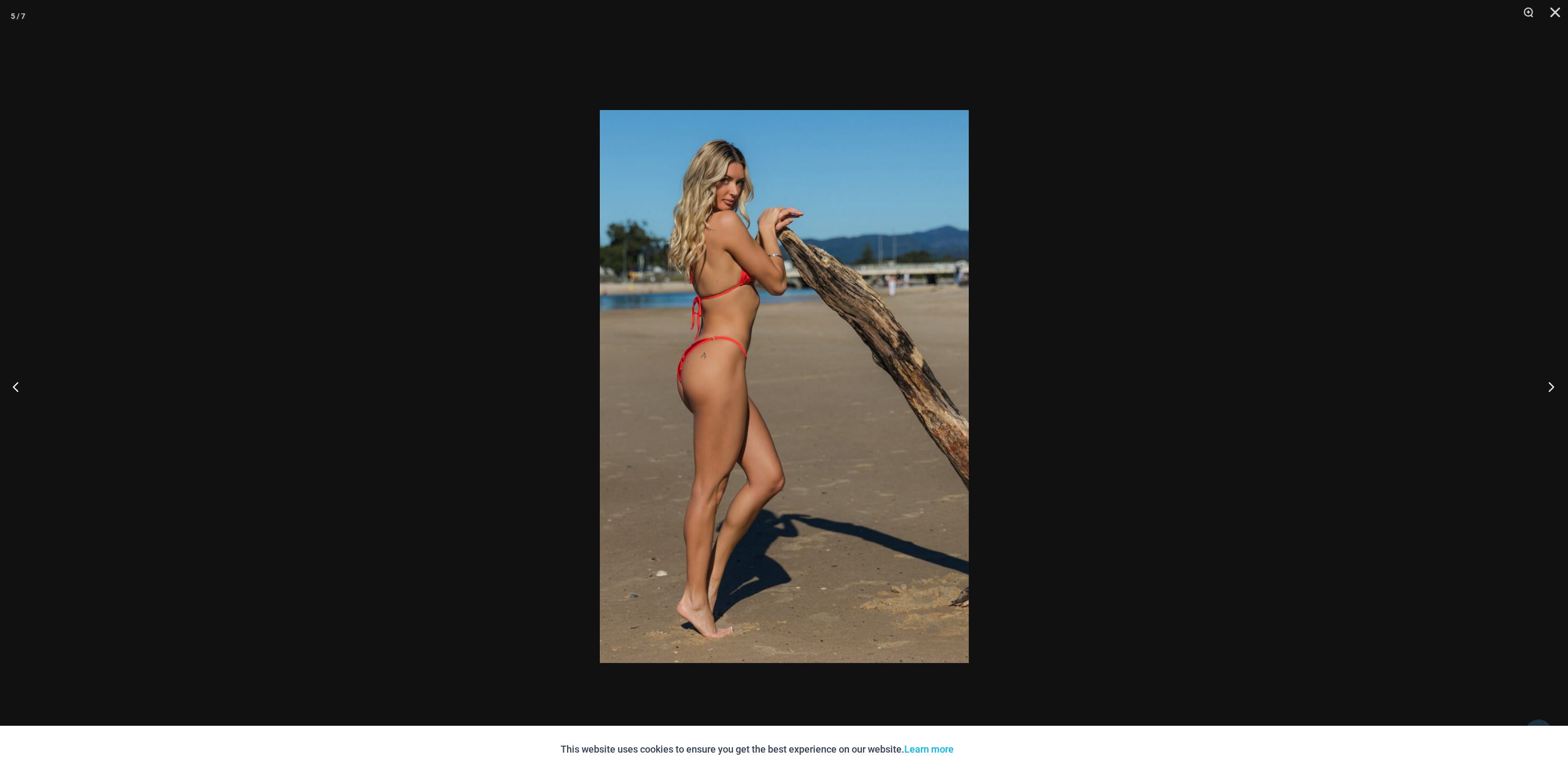
click at [1542, 390] on button "Next" at bounding box center [1548, 386] width 40 height 54
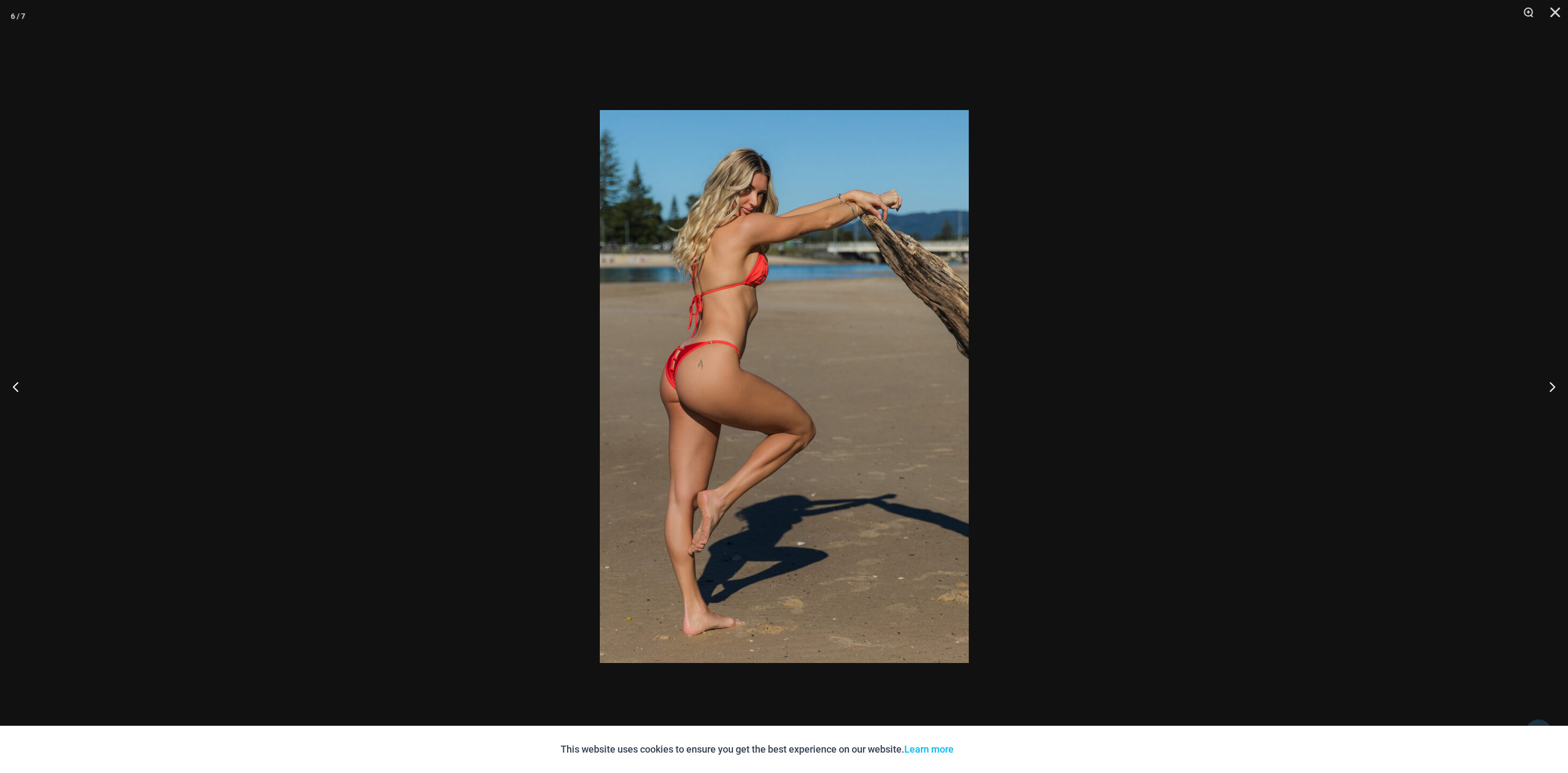
click at [1388, 368] on div at bounding box center [784, 386] width 1568 height 773
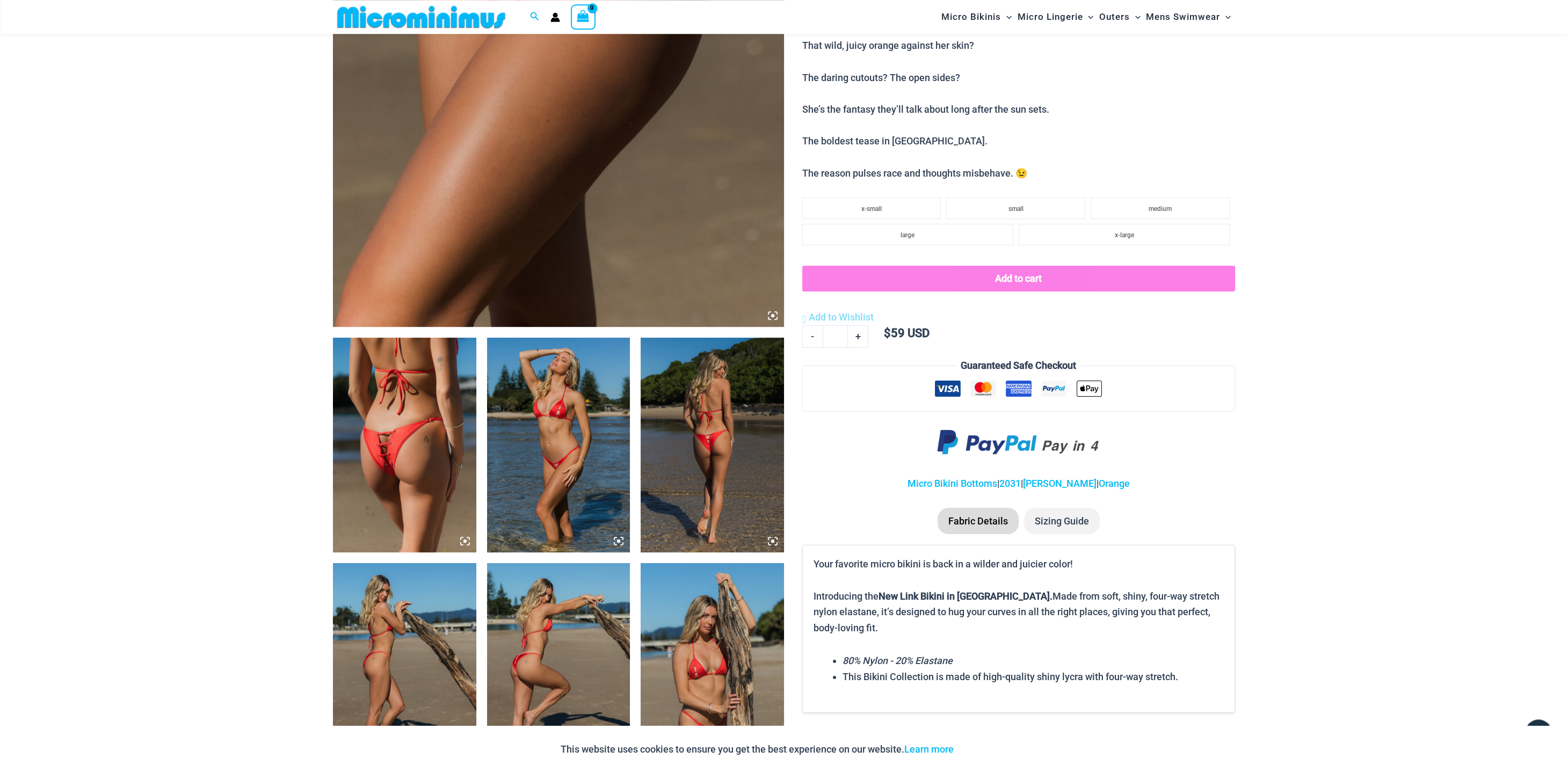
scroll to position [333, 0]
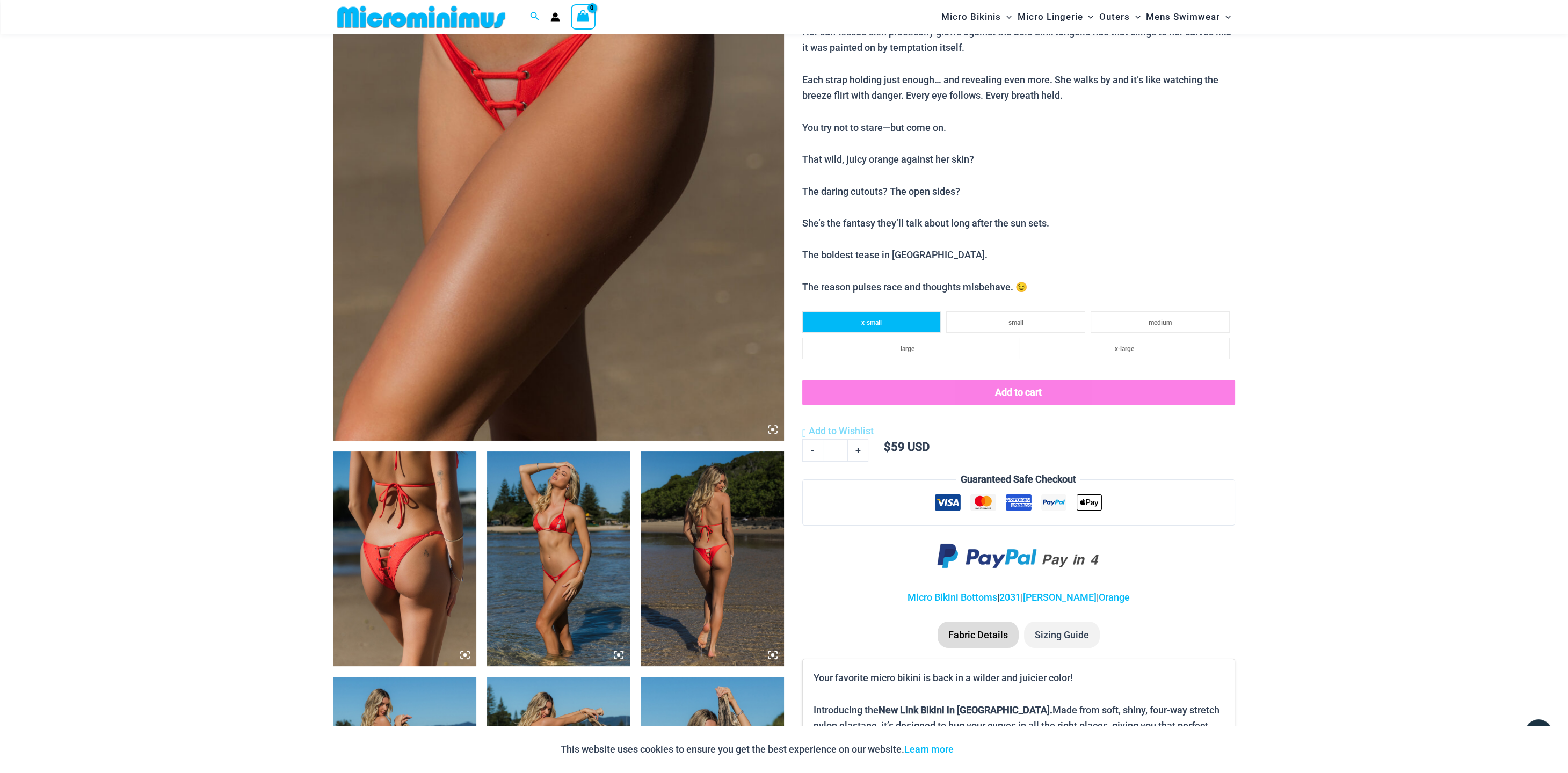
click at [863, 320] on li "x-small" at bounding box center [872, 322] width 139 height 21
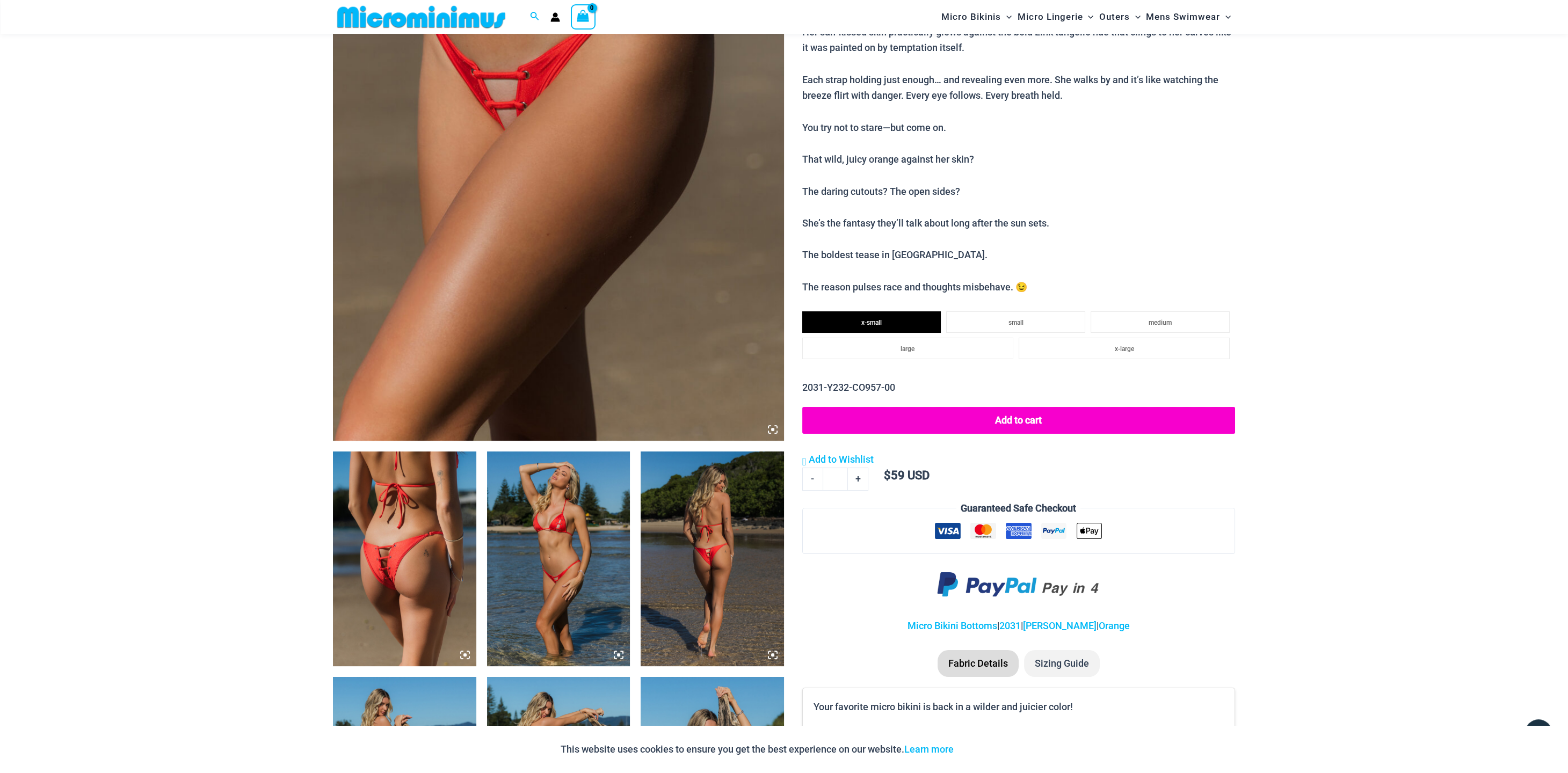
click at [995, 415] on button "Add to cart" at bounding box center [1019, 419] width 433 height 27
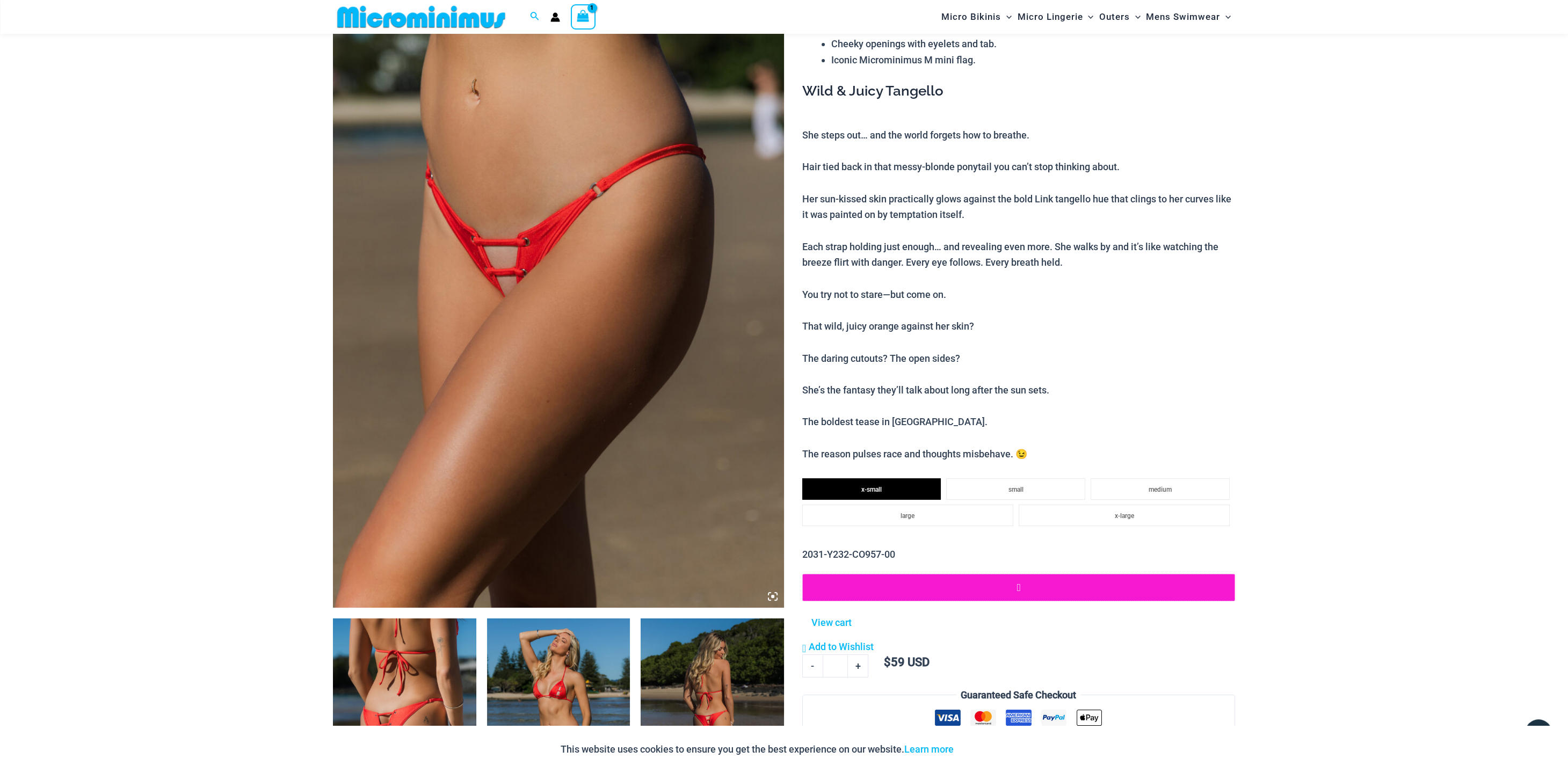
scroll to position [0, 0]
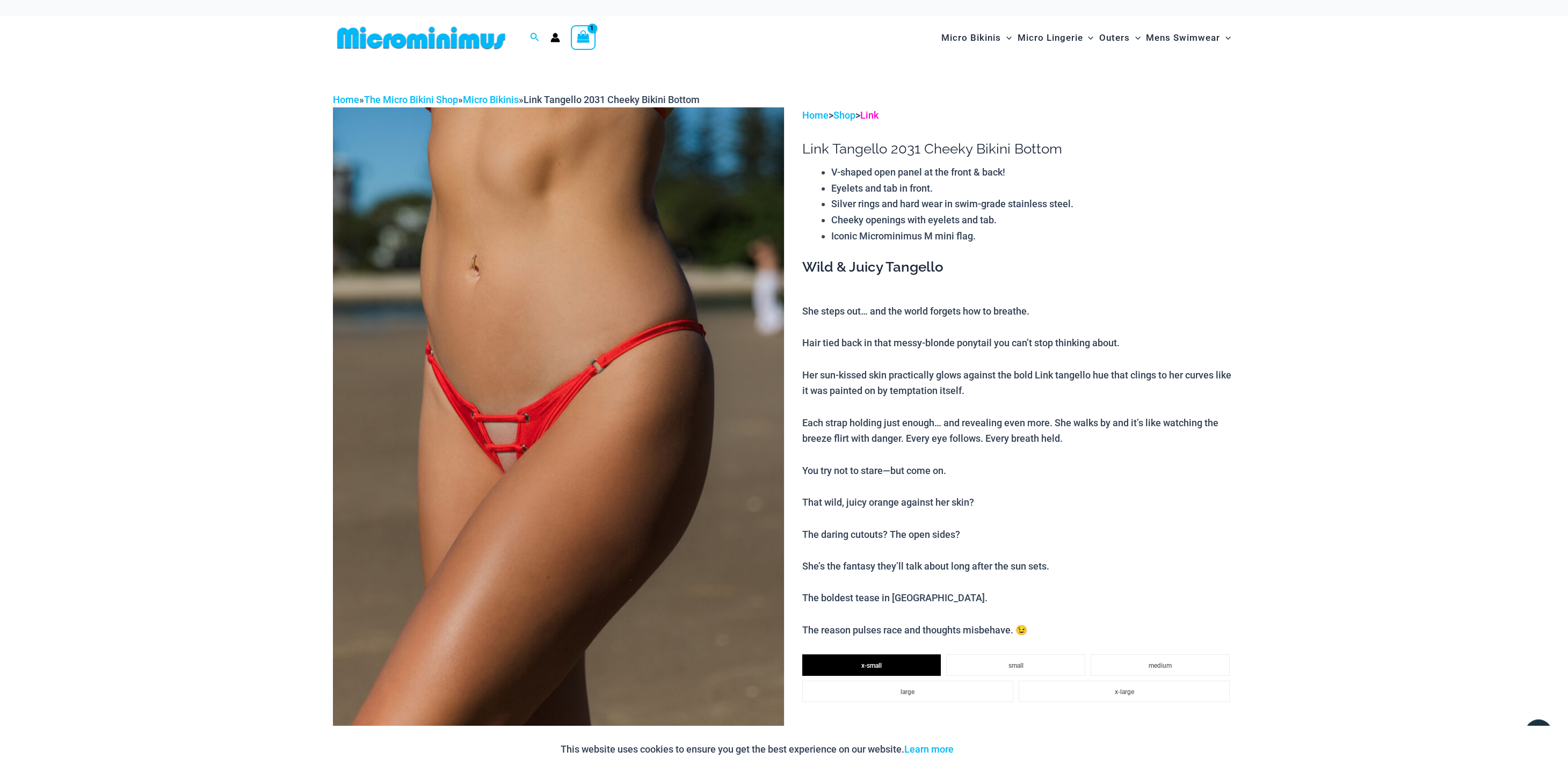
click at [878, 116] on link "Link" at bounding box center [868, 114] width 18 height 11
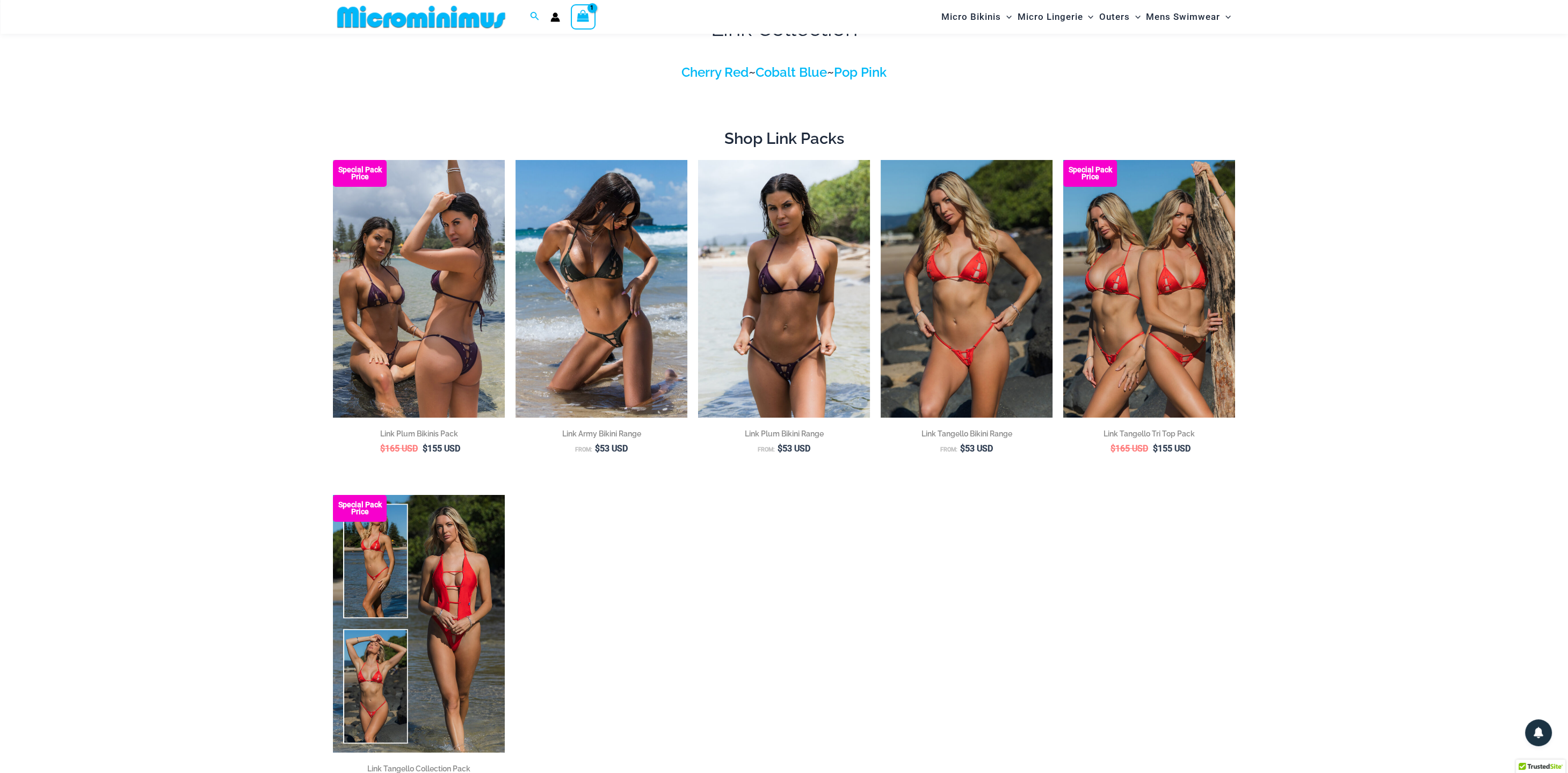
scroll to position [103, 0]
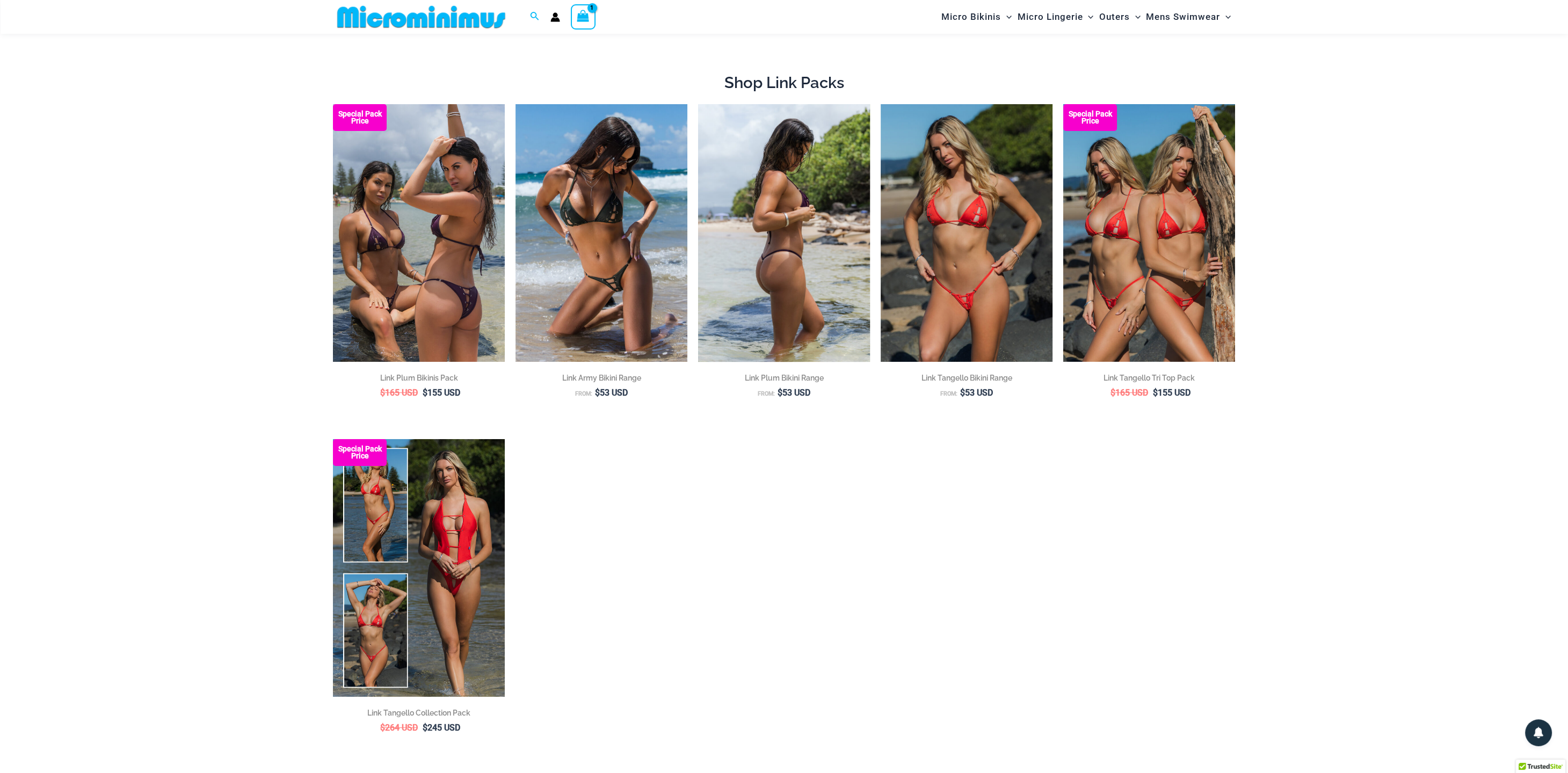
click at [758, 279] on img at bounding box center [783, 232] width 172 height 258
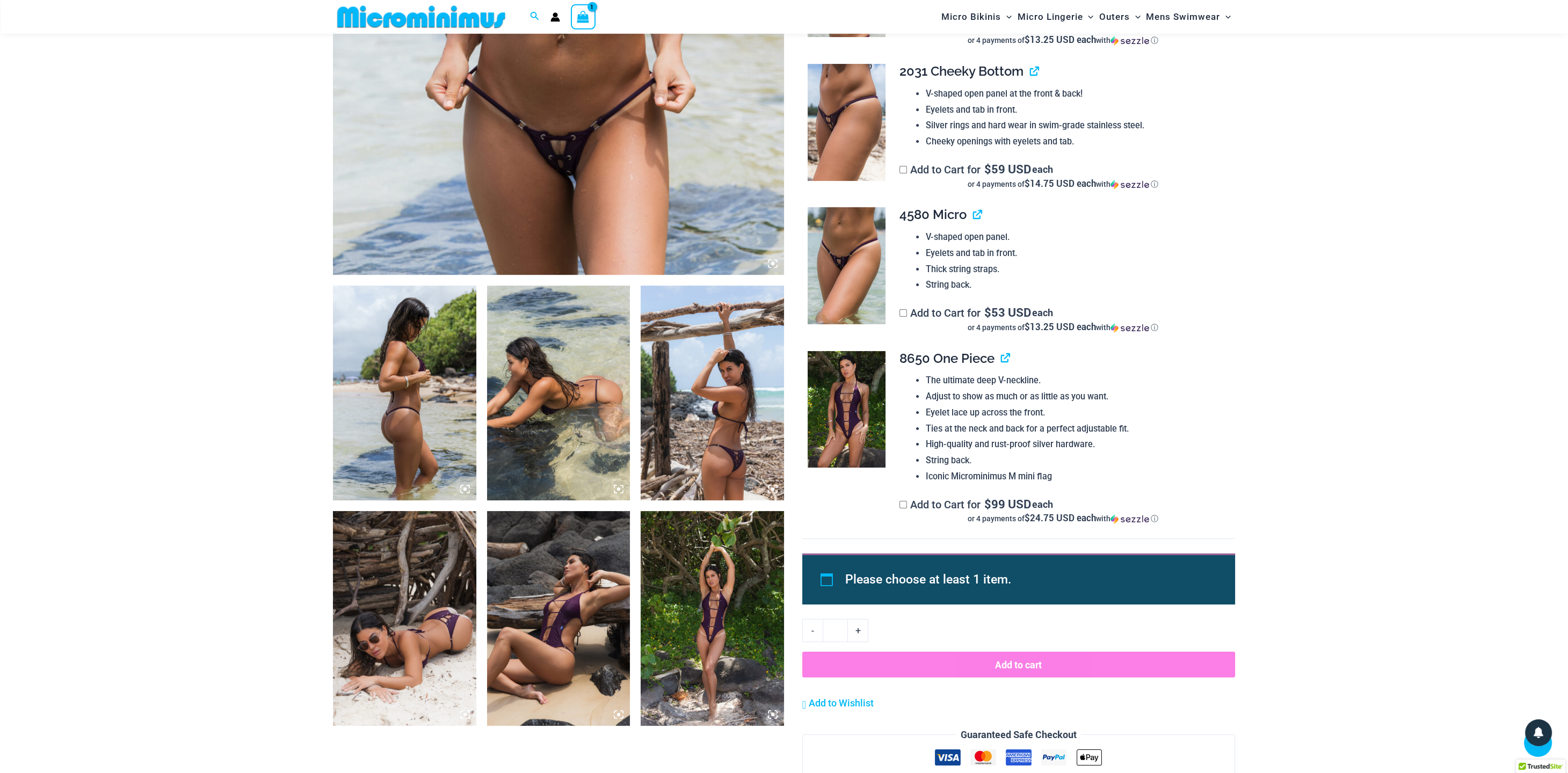
scroll to position [381, 0]
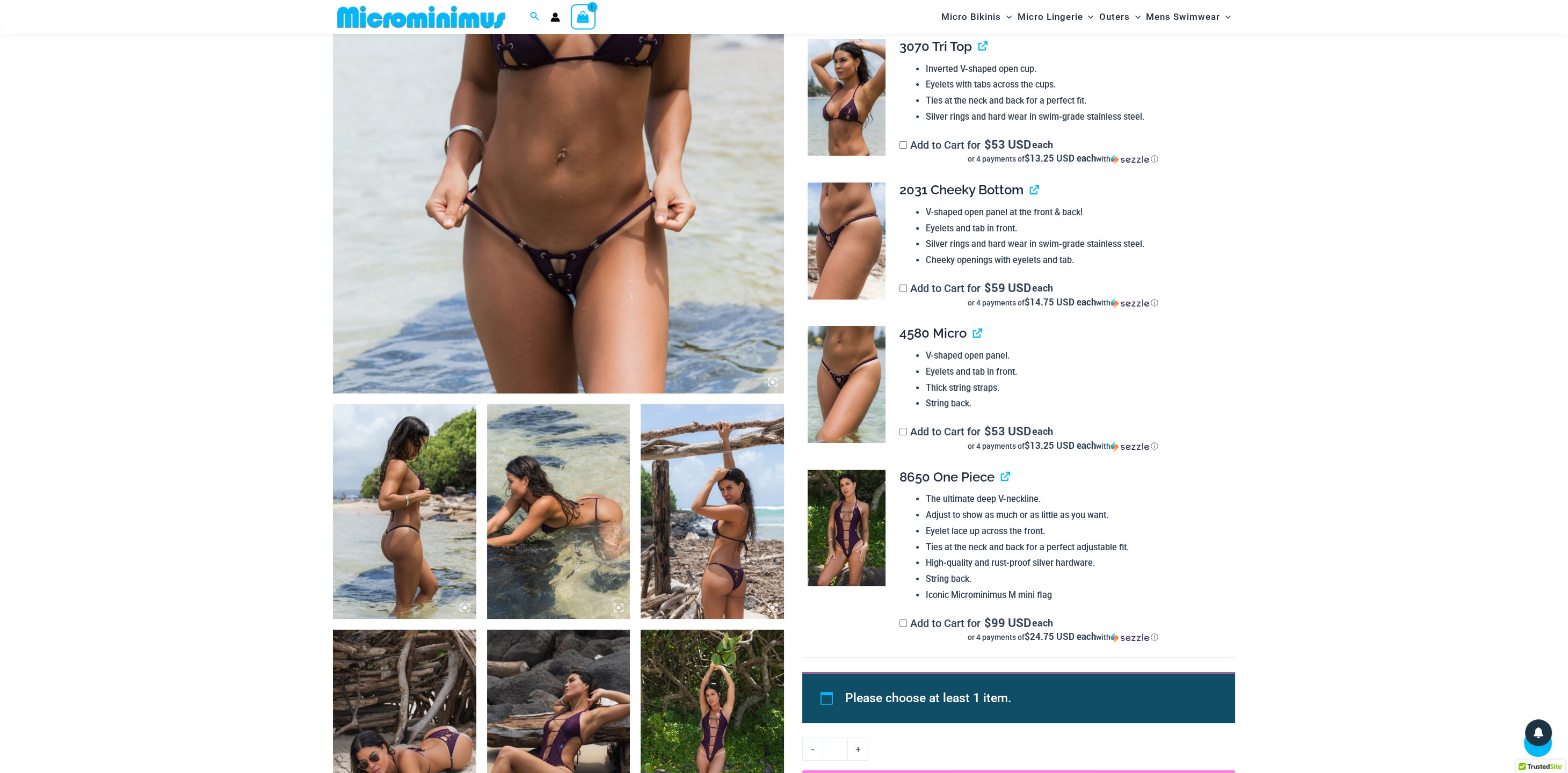
click at [568, 276] on img at bounding box center [558, 55] width 451 height 676
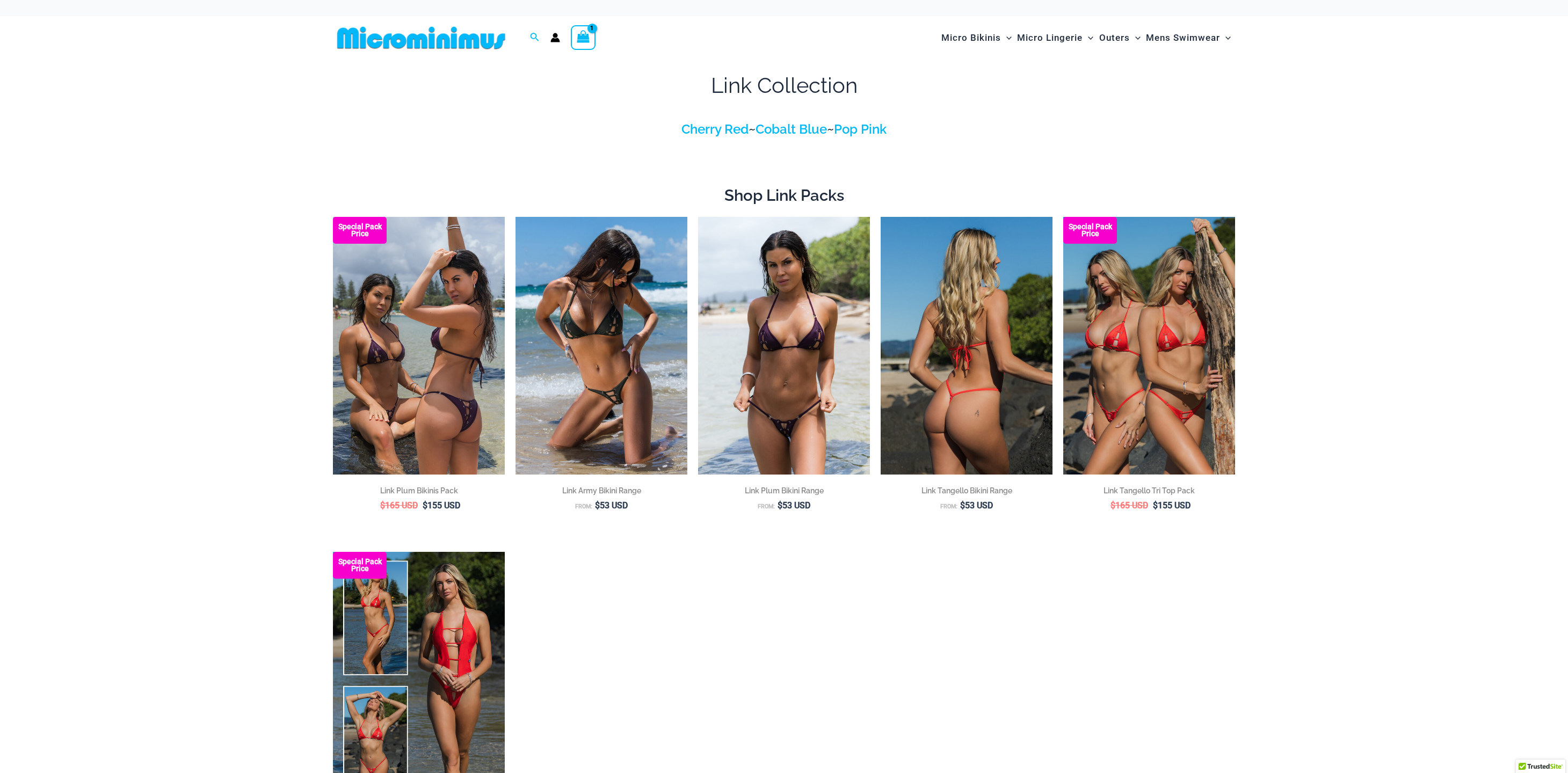
scroll to position [103, 0]
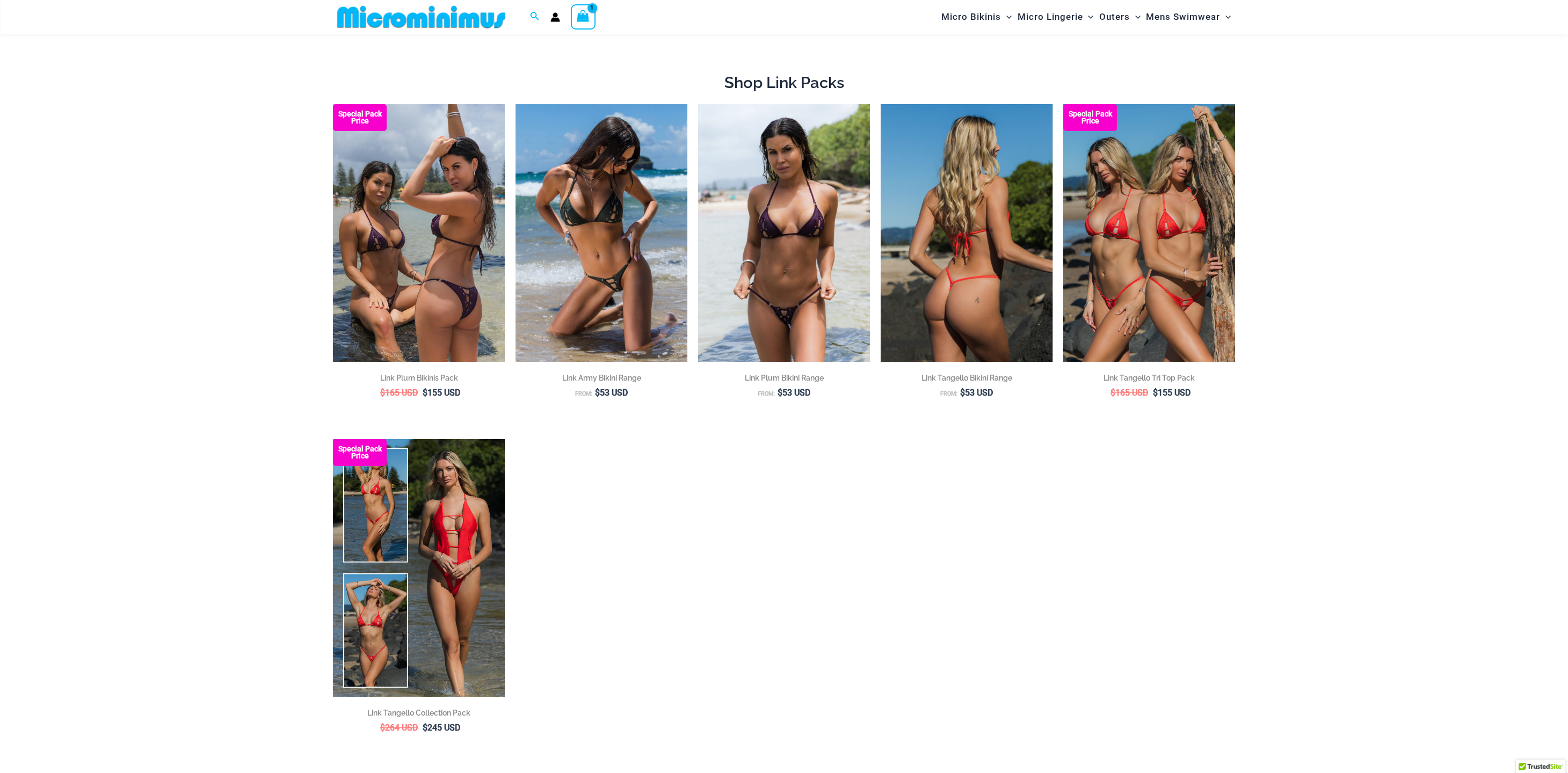
click at [944, 279] on img at bounding box center [966, 232] width 172 height 258
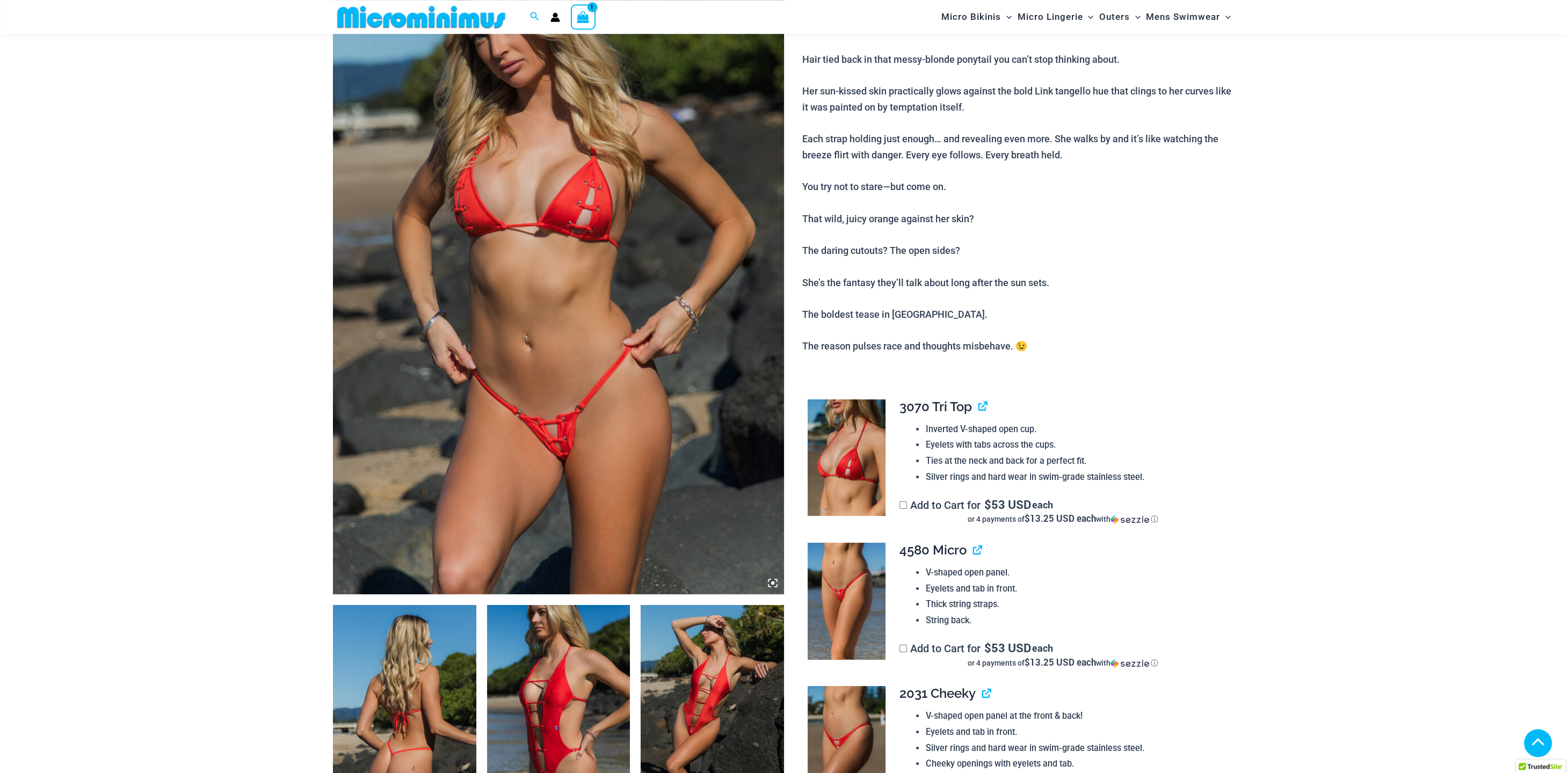
scroll to position [325, 0]
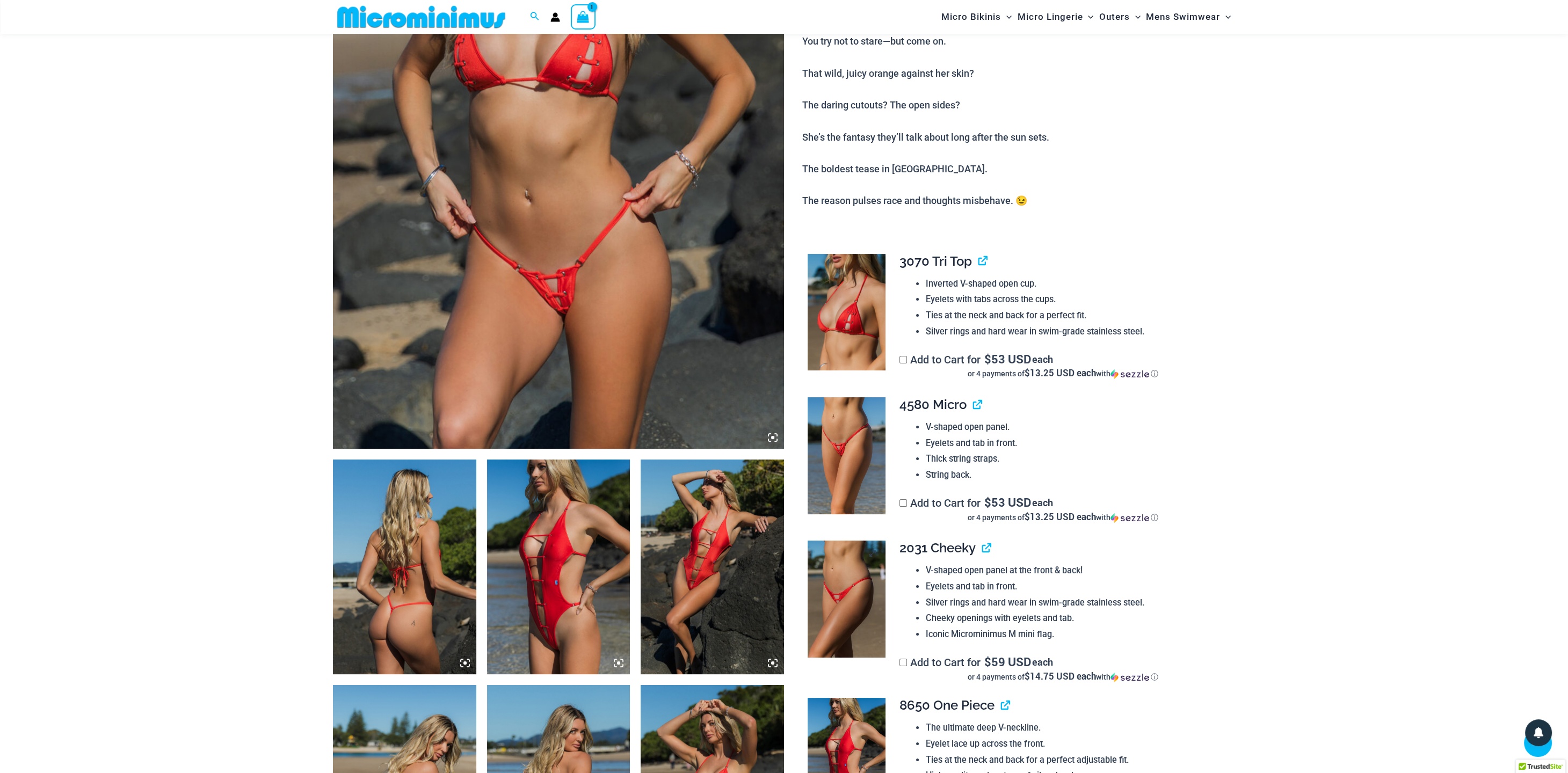
click at [853, 594] on img at bounding box center [846, 598] width 77 height 117
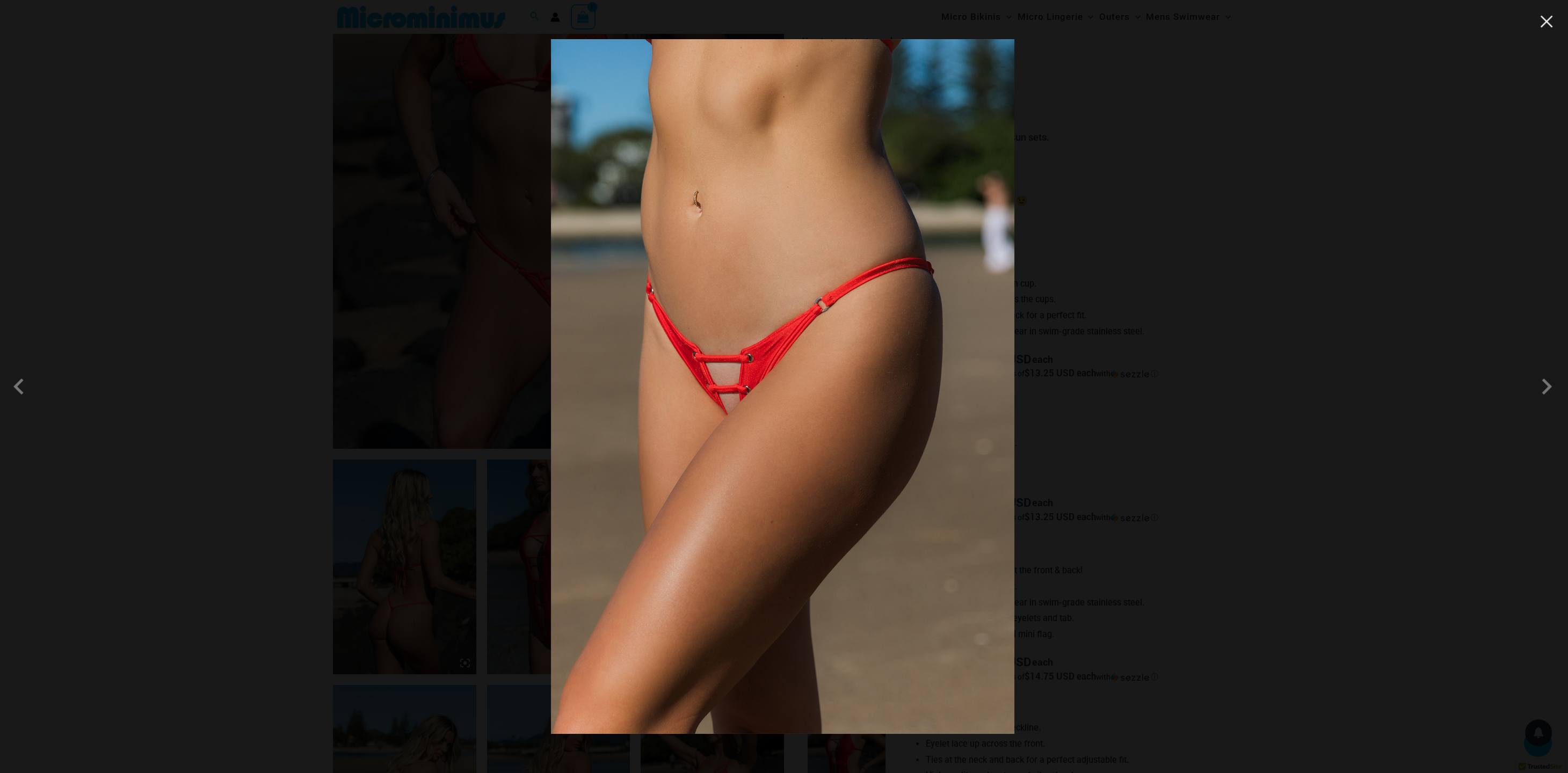
click at [1547, 26] on button "Close" at bounding box center [1546, 21] width 16 height 16
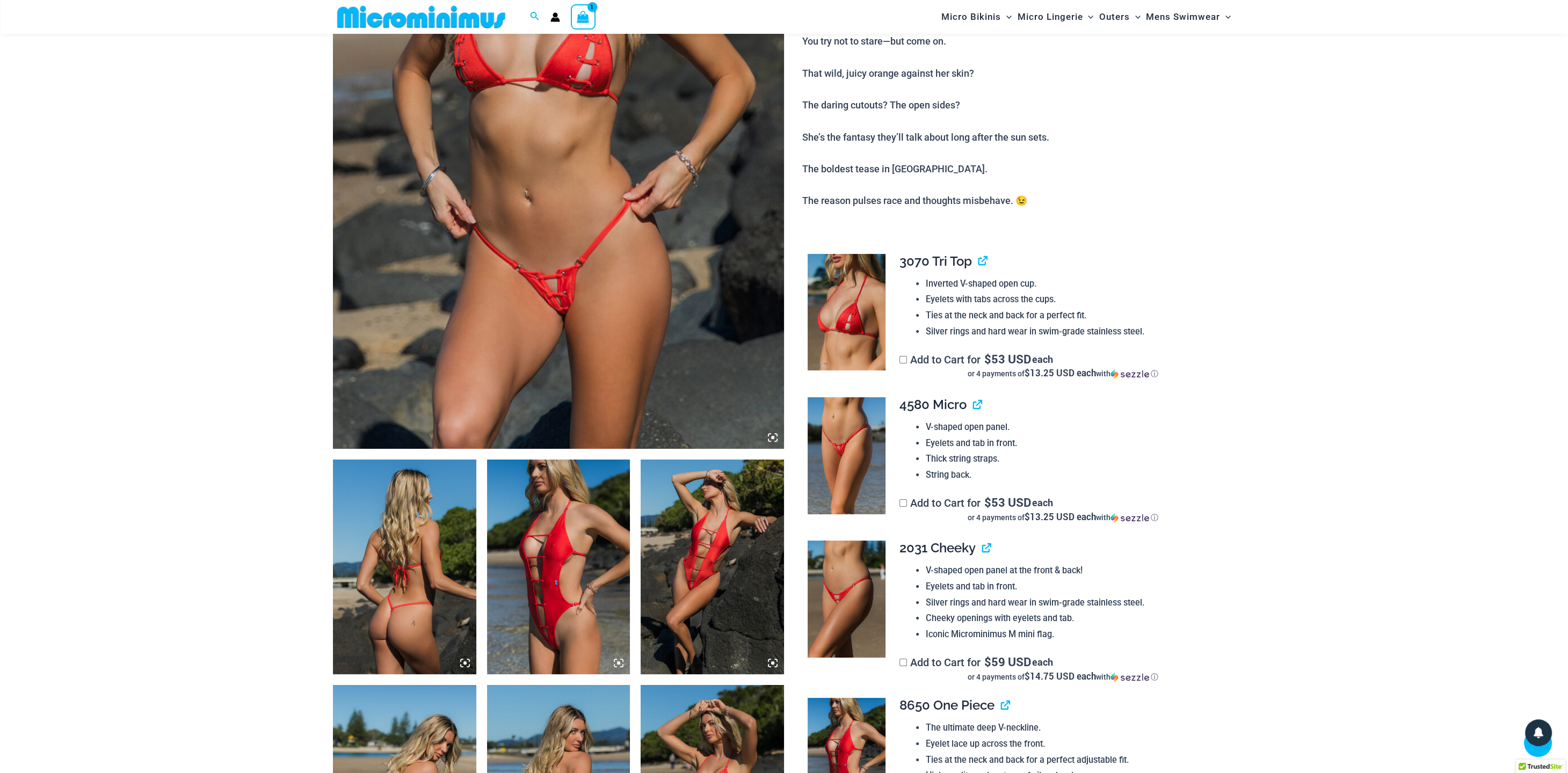
click at [846, 584] on img at bounding box center [846, 598] width 77 height 117
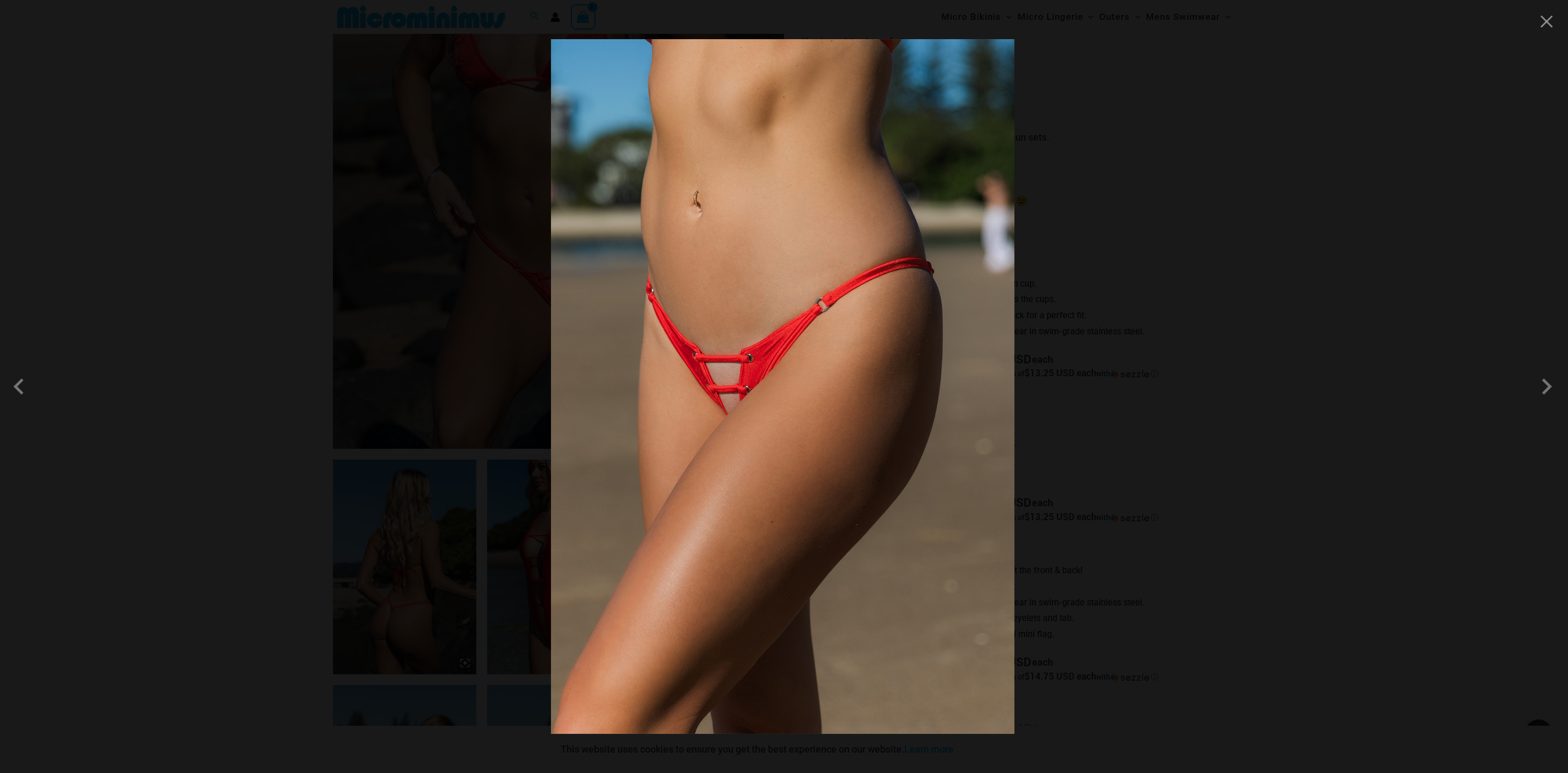
click at [659, 278] on img at bounding box center [782, 387] width 464 height 695
click at [1139, 318] on div at bounding box center [784, 386] width 1568 height 773
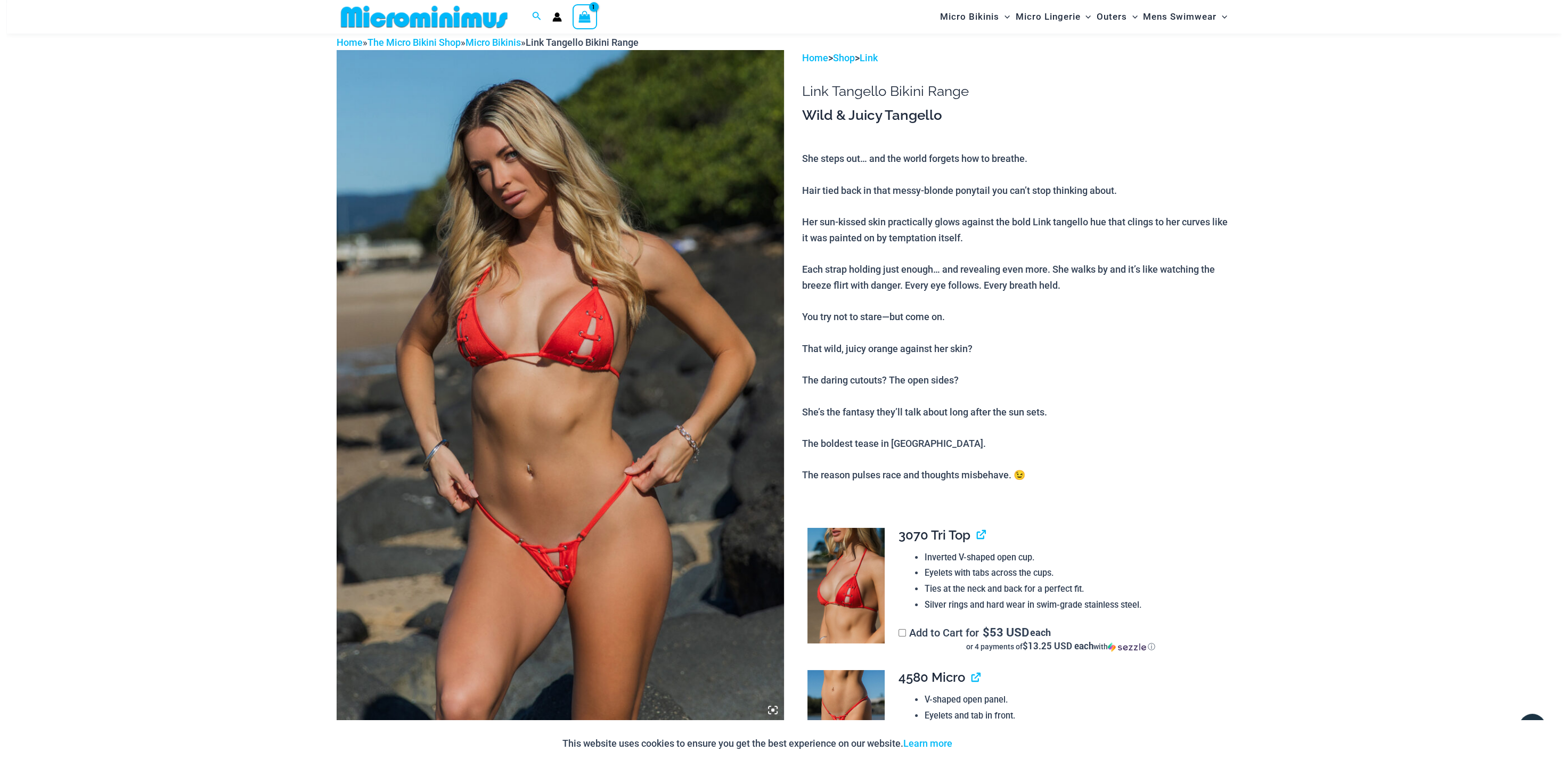
scroll to position [0, 0]
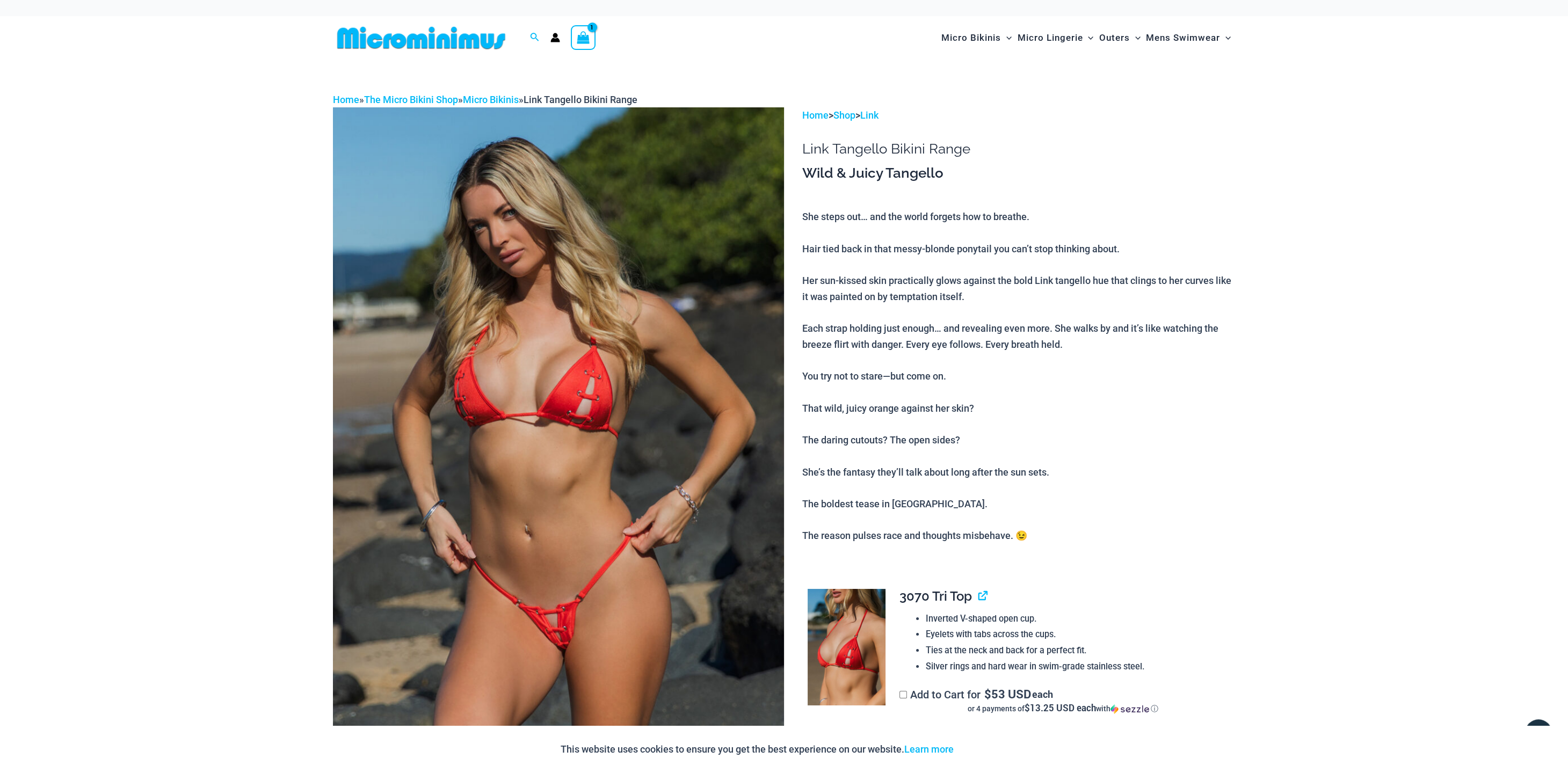
click at [593, 37] on div "View Shopping Cart, 1 items" at bounding box center [583, 38] width 25 height 25
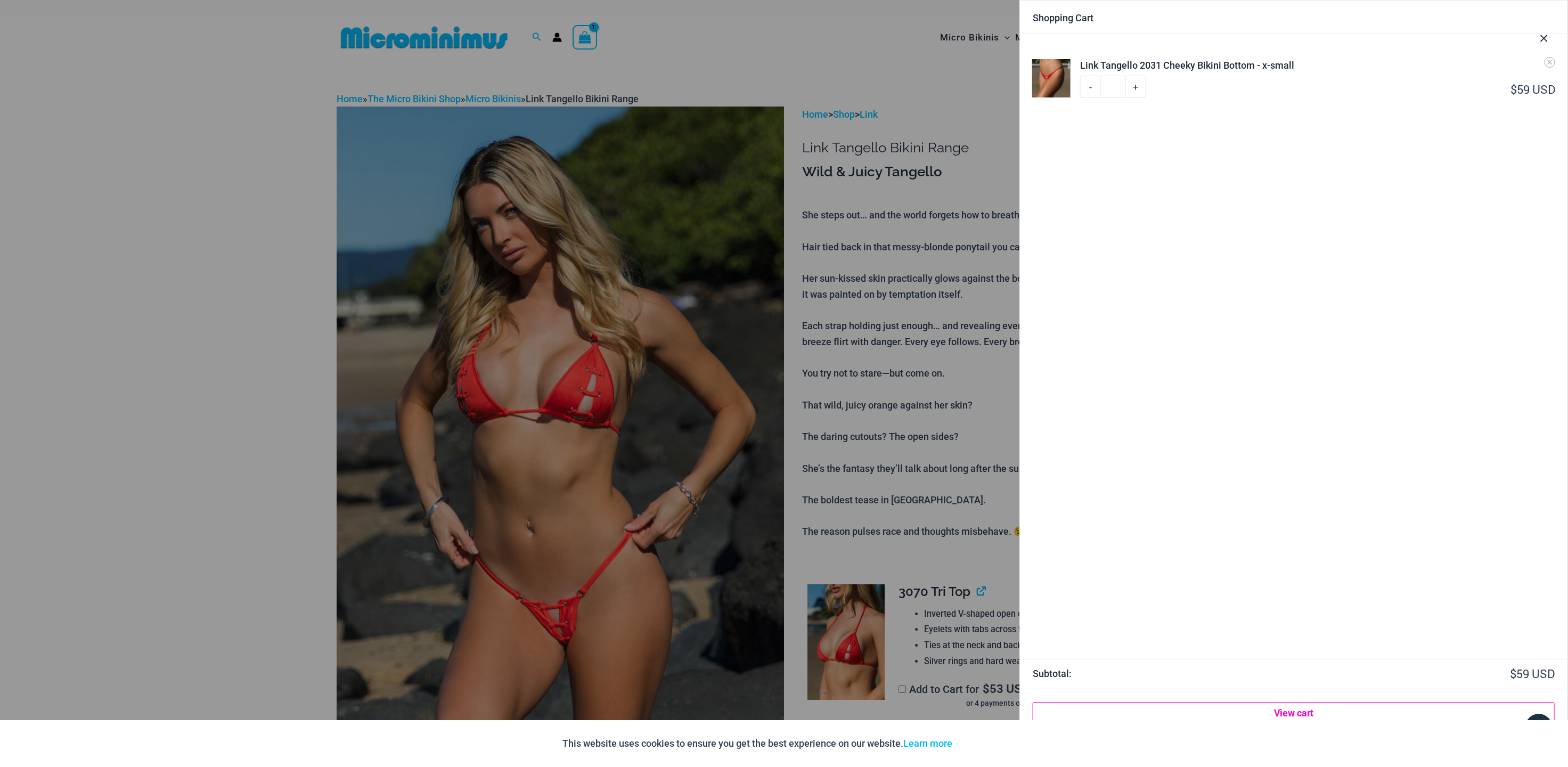
click at [1317, 715] on link "View cart" at bounding box center [1294, 712] width 522 height 21
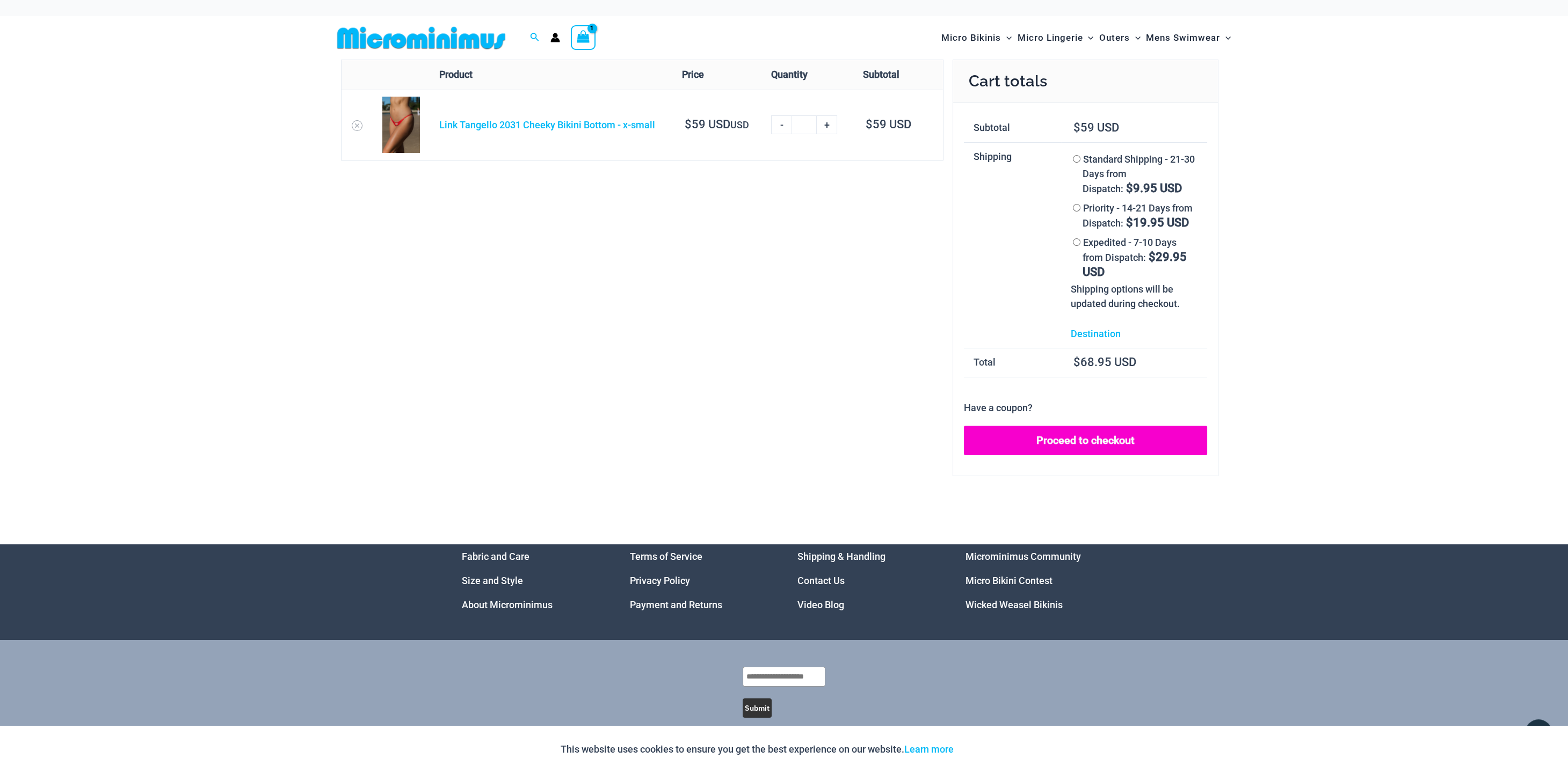
click at [1112, 442] on link "Proceed to checkout" at bounding box center [1085, 441] width 243 height 30
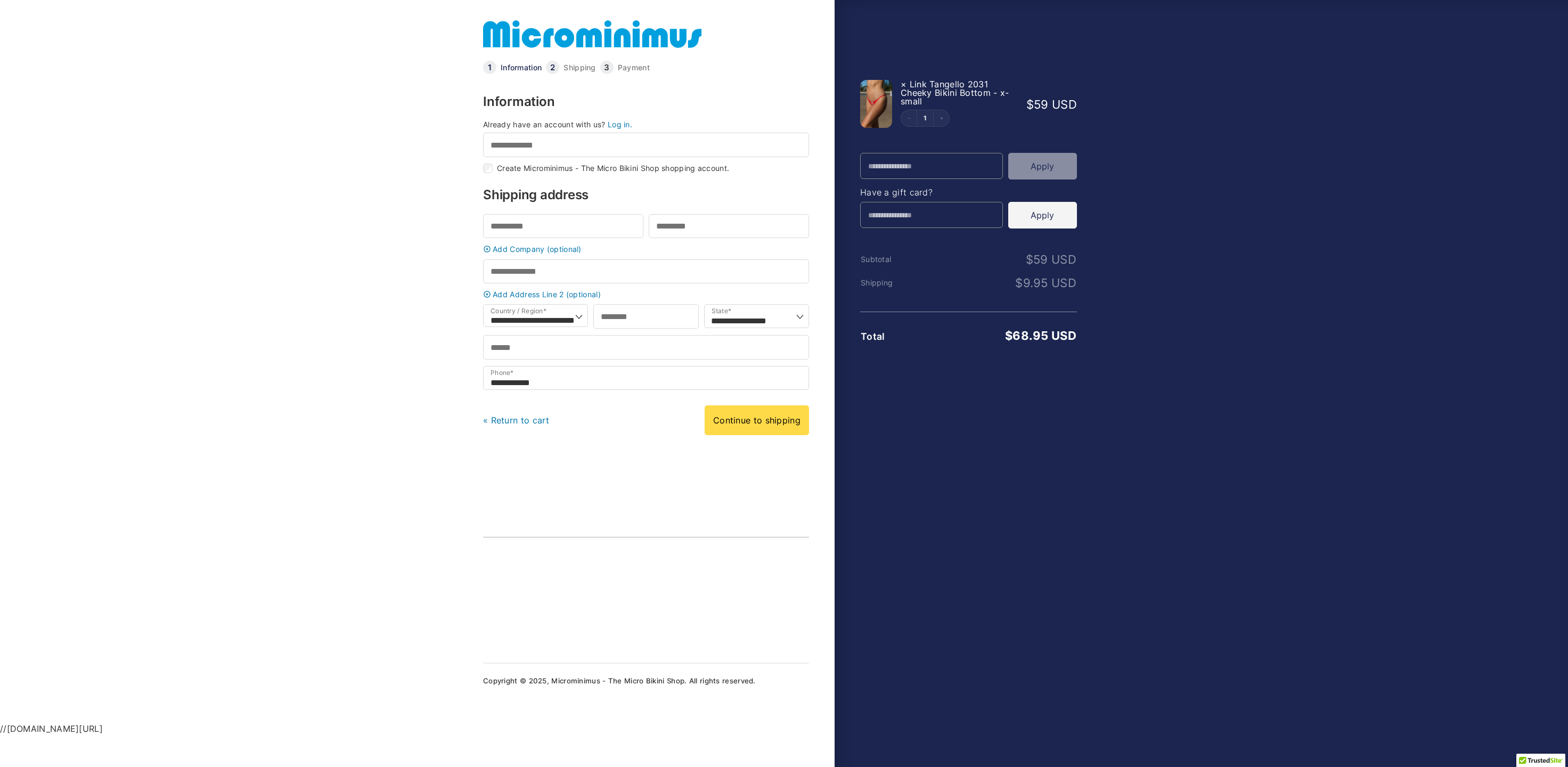
click at [617, 127] on link "Log in." at bounding box center [620, 124] width 24 height 9
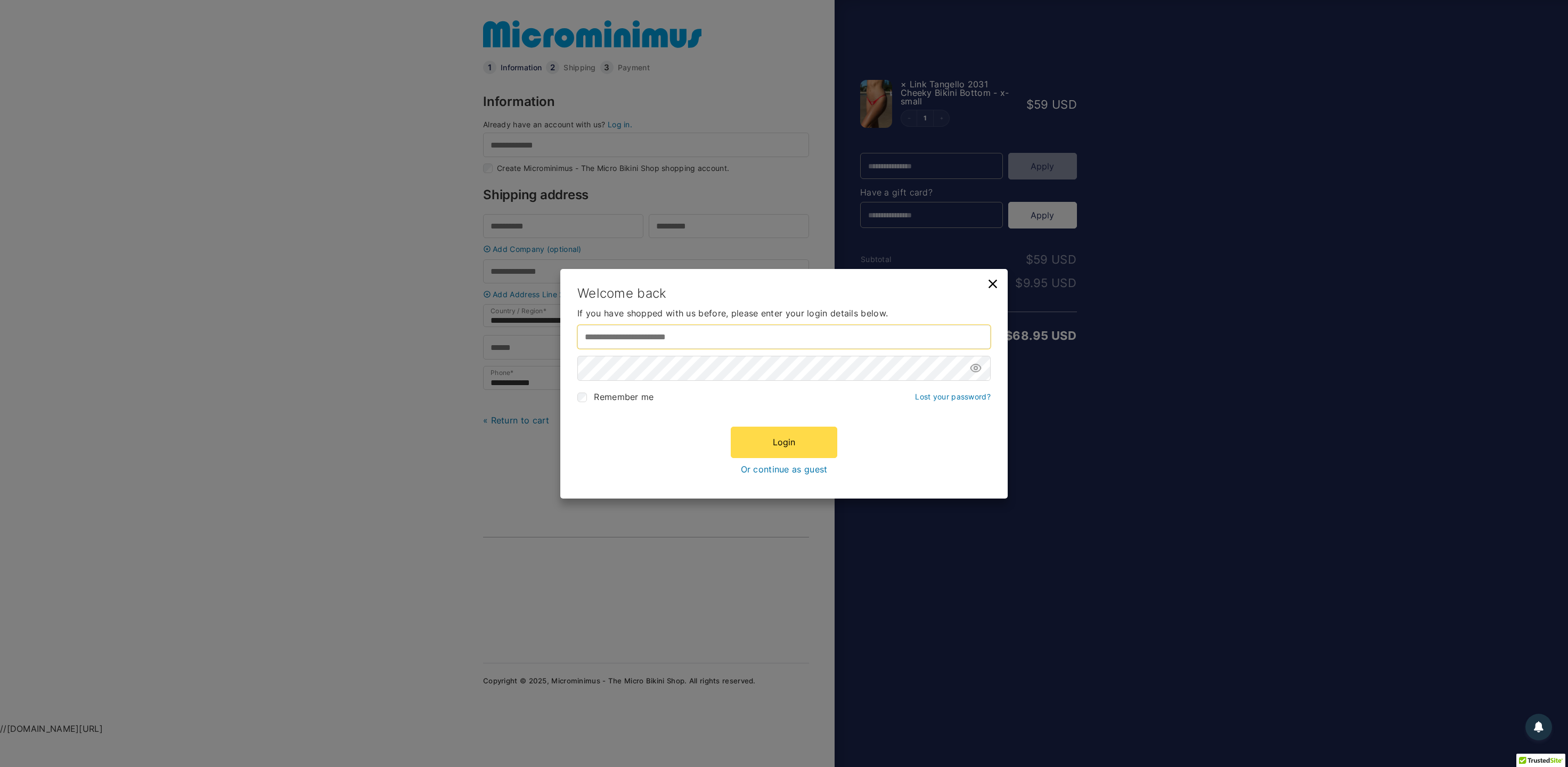
click at [650, 335] on input "Username or email address *" at bounding box center [783, 336] width 413 height 24
type input "**********"
click at [770, 435] on button "Login" at bounding box center [784, 442] width 107 height 31
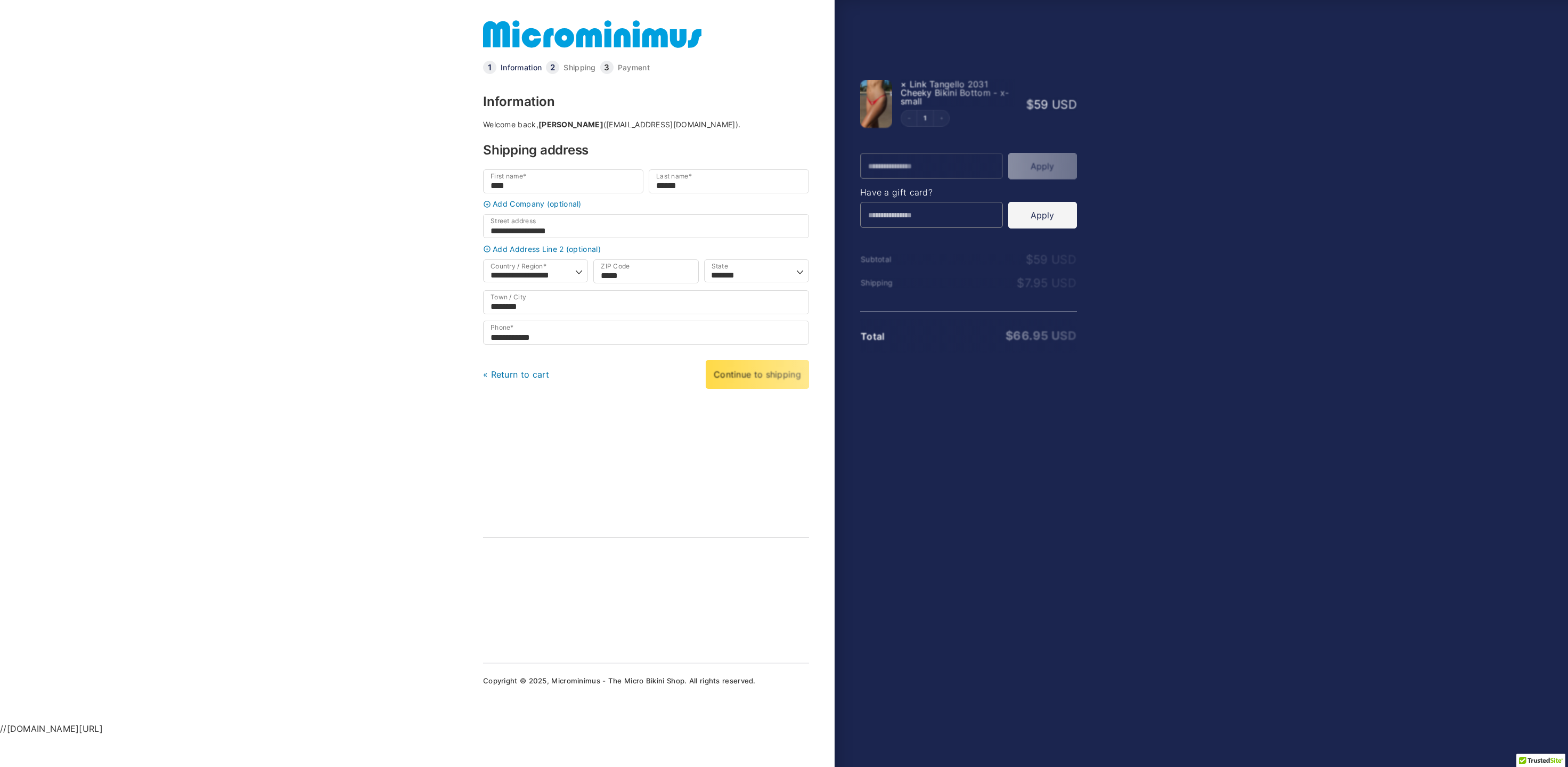
select select "**"
click at [751, 383] on link "Continue to shipping" at bounding box center [757, 374] width 105 height 30
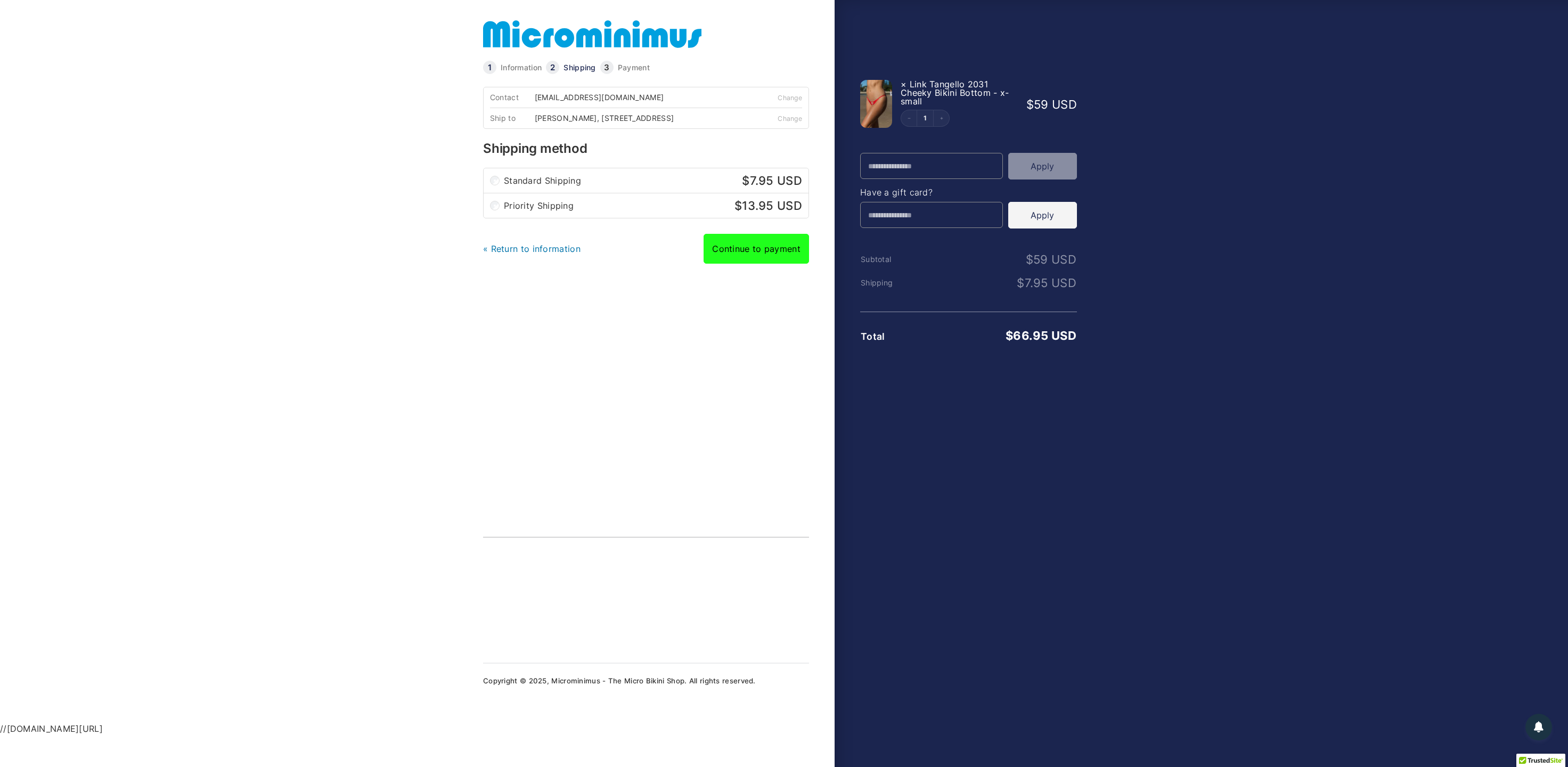
click at [760, 252] on link "Continue to payment" at bounding box center [756, 249] width 106 height 30
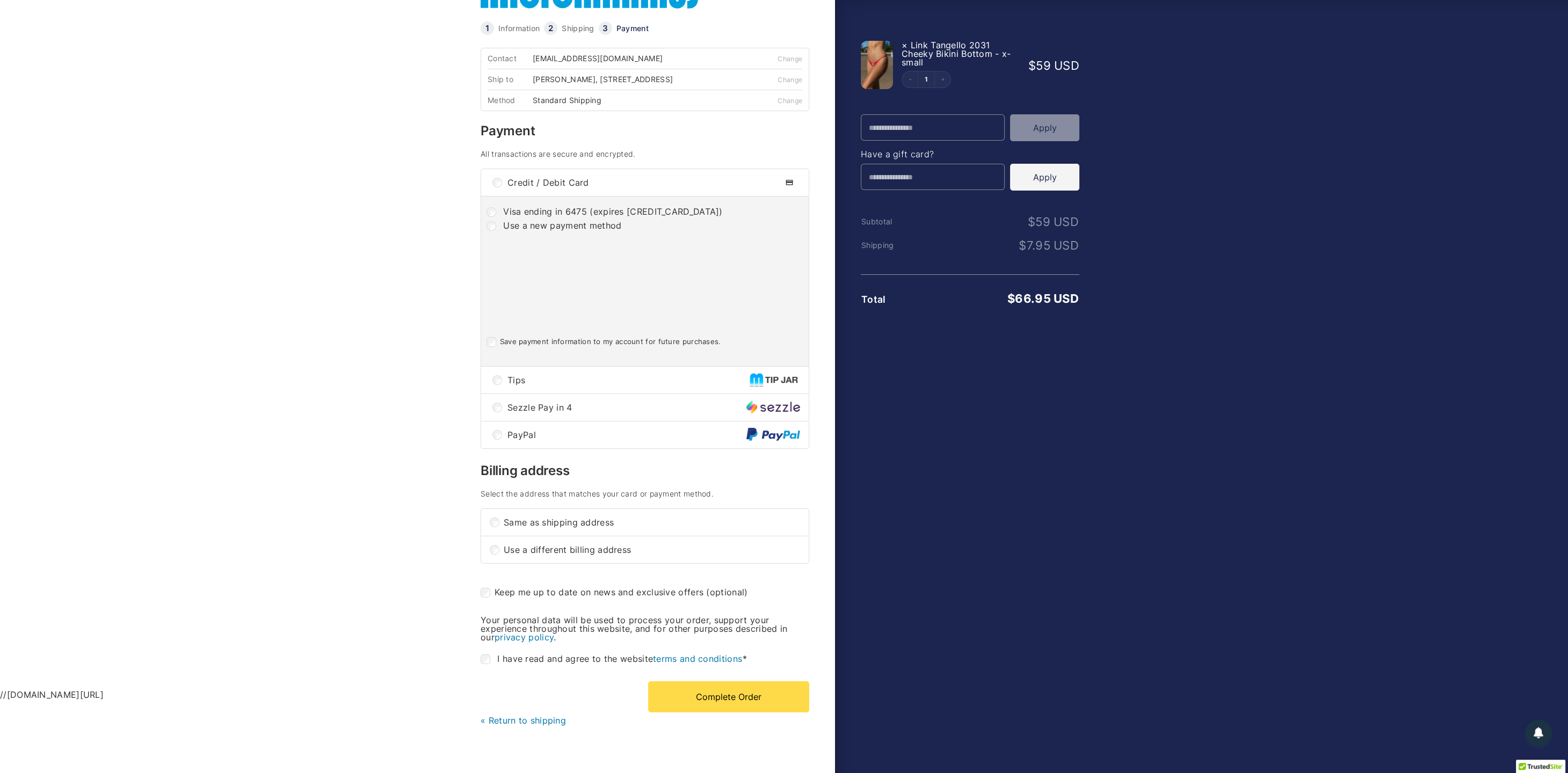
scroll to position [55, 0]
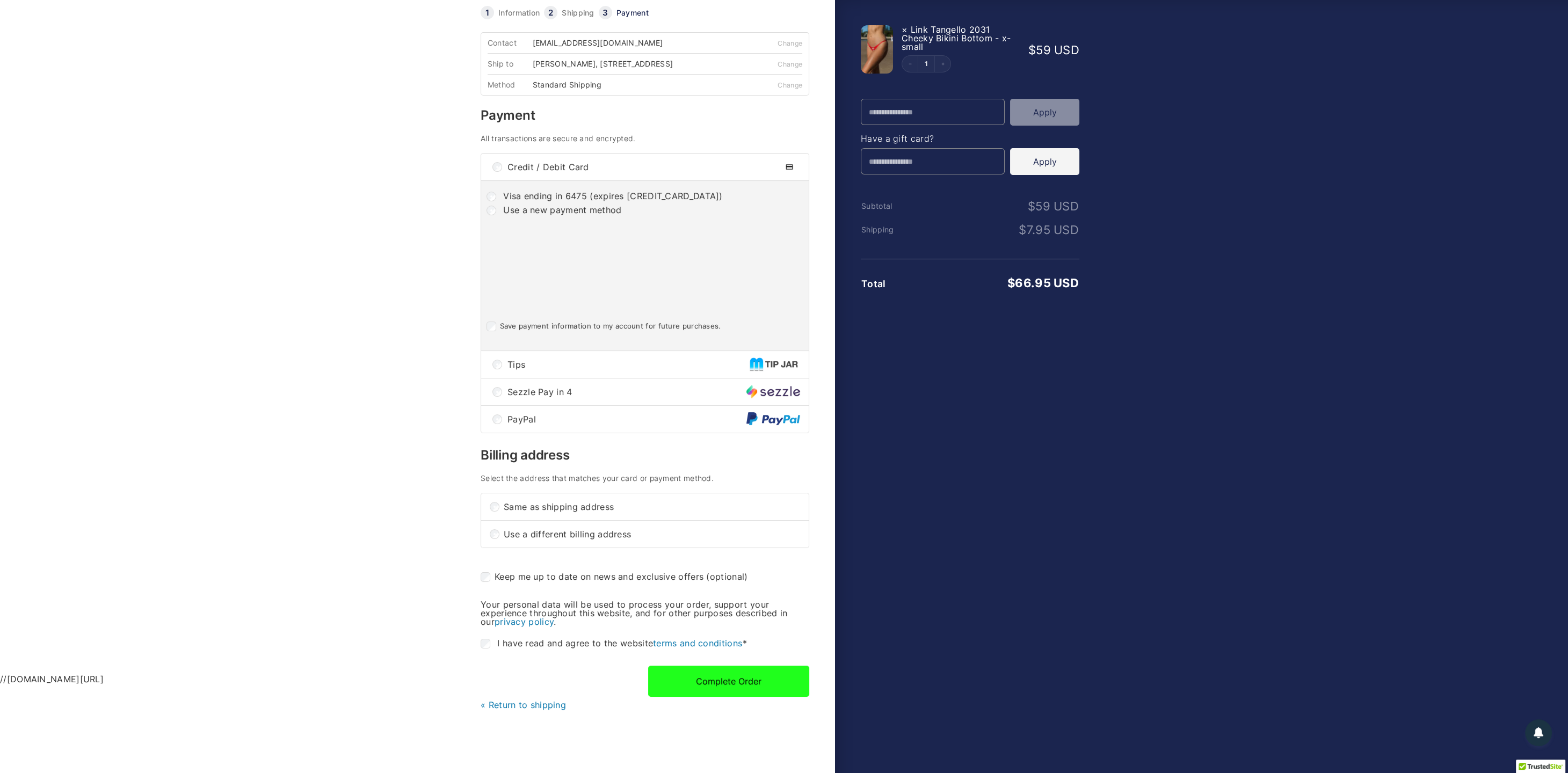
click at [751, 689] on button "Complete Order" at bounding box center [728, 681] width 161 height 31
